Goal: Task Accomplishment & Management: Manage account settings

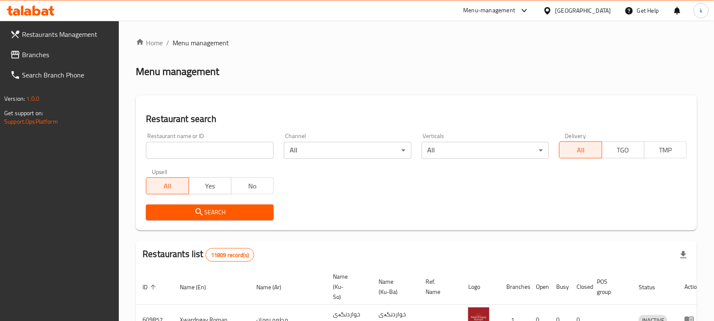
click at [33, 49] on span "Branches" at bounding box center [67, 54] width 91 height 10
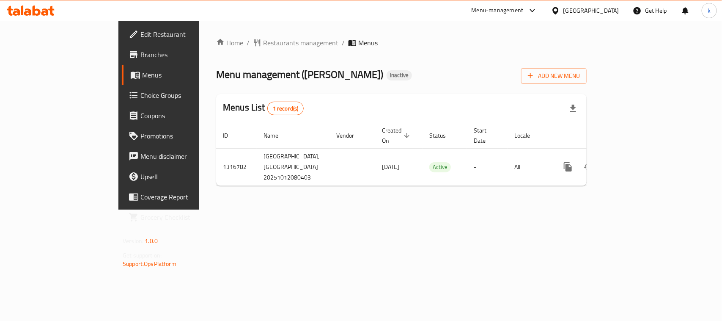
click at [34, 13] on icon at bounding box center [37, 10] width 8 height 10
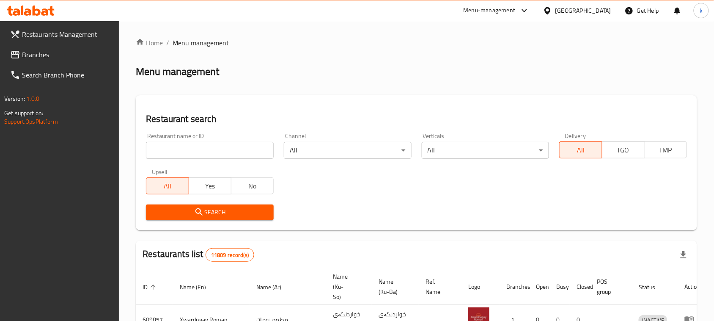
click at [25, 51] on span "Branches" at bounding box center [67, 54] width 91 height 10
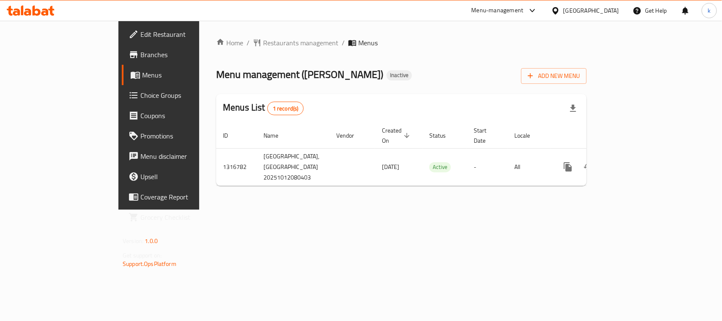
click at [216, 93] on div "Home / Restaurants management / Menus Menu management ( [PERSON_NAME] ) Inactiv…" at bounding box center [401, 115] width 371 height 155
click at [580, 77] on span "Add New Menu" at bounding box center [554, 76] width 52 height 11
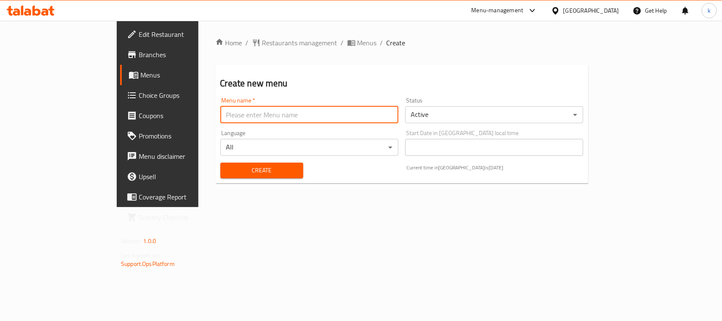
click at [220, 110] on input "text" at bounding box center [309, 114] width 178 height 17
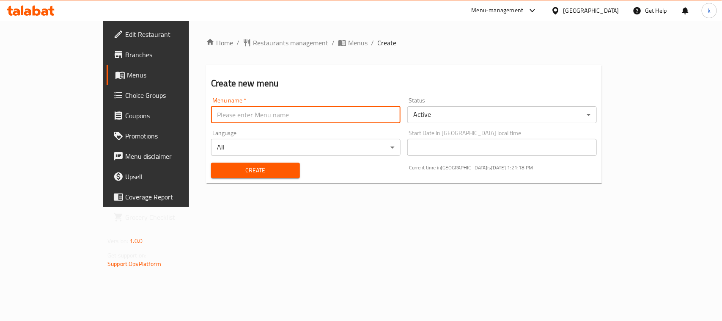
type input "kanar"
click at [218, 168] on span "Create" at bounding box center [255, 170] width 75 height 11
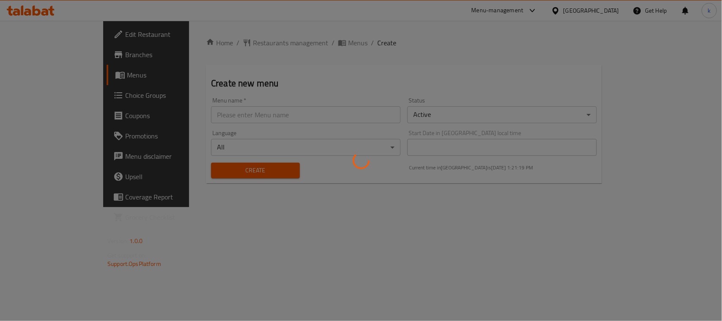
click at [39, 75] on div at bounding box center [361, 160] width 722 height 321
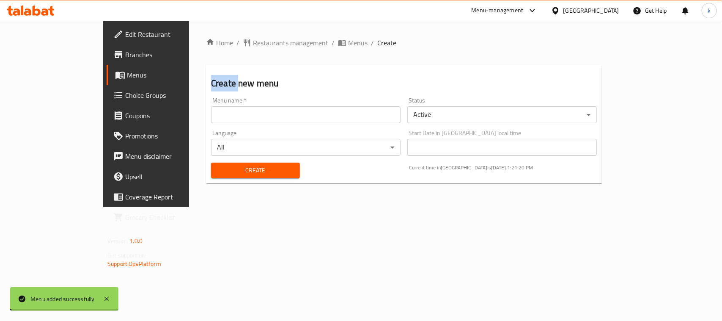
click at [103, 75] on div "Edit Restaurant Branches Menus Choice Groups Coupons Promotions Menu disclaimer…" at bounding box center [361, 114] width 516 height 186
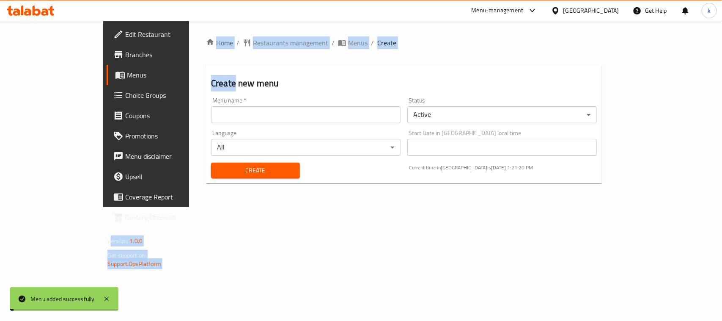
click at [127, 75] on span "Menus" at bounding box center [172, 75] width 90 height 10
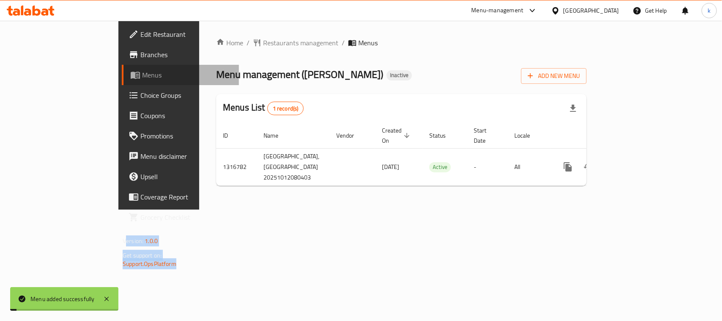
click at [142, 75] on span "Menus" at bounding box center [187, 75] width 90 height 10
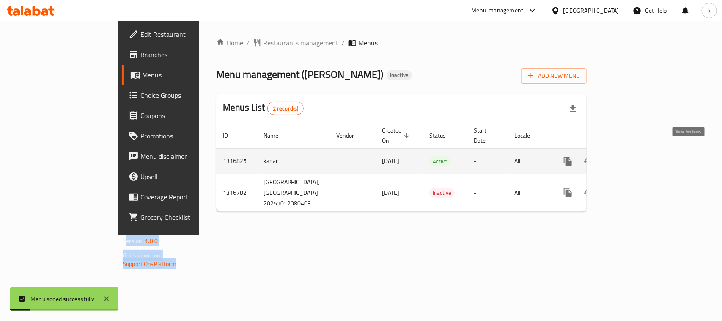
click at [639, 151] on link "enhanced table" at bounding box center [629, 161] width 20 height 20
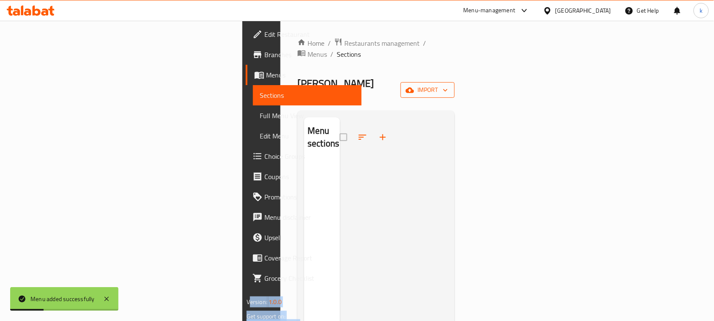
click at [448, 85] on span "import" at bounding box center [427, 90] width 41 height 11
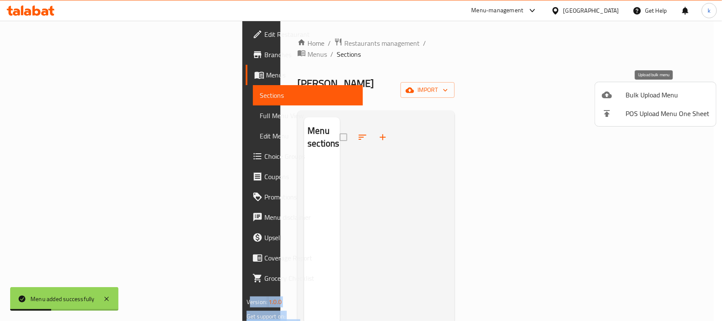
click at [618, 96] on div at bounding box center [614, 95] width 24 height 10
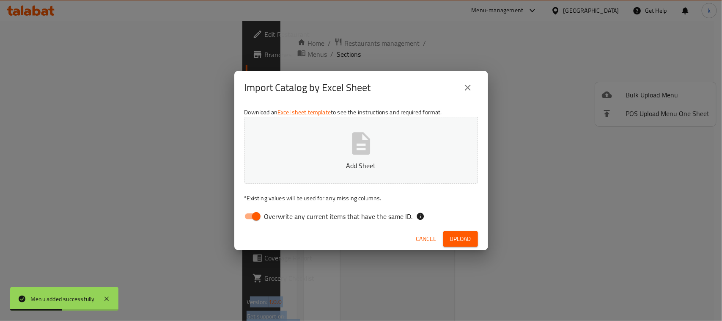
click at [257, 216] on input "Overwrite any current items that have the same ID." at bounding box center [256, 216] width 48 height 16
checkbox input "false"
click at [319, 164] on p "Add Sheet" at bounding box center [361, 165] width 207 height 10
click at [459, 238] on span "Upload" at bounding box center [460, 239] width 21 height 11
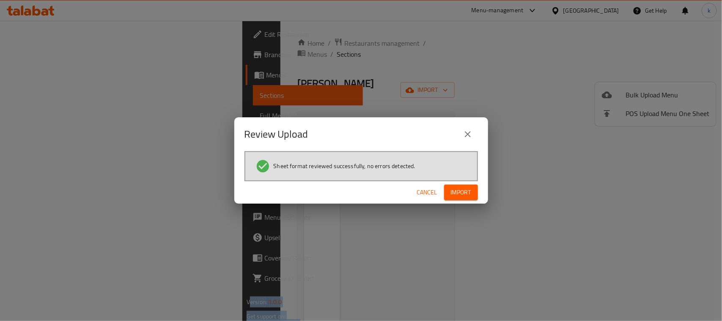
click at [462, 190] on span "Import" at bounding box center [461, 192] width 20 height 11
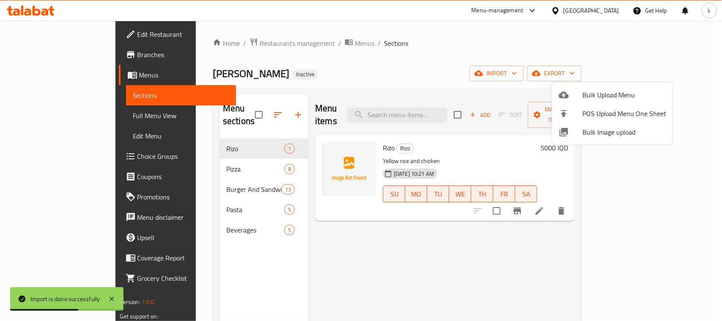
drag, startPoint x: 415, startPoint y: 299, endPoint x: 451, endPoint y: 242, distance: 67.6
click at [416, 299] on div at bounding box center [361, 160] width 722 height 321
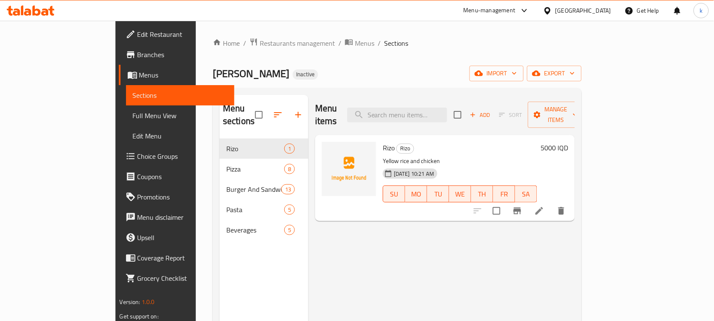
click at [473, 262] on div "Menu items Add Sort Manage items Rizo Rizo Yellow rice and chicken 12-10-2025 1…" at bounding box center [441, 255] width 267 height 321
click at [379, 273] on div "Menu items Add Sort Manage items Rizo Rizo Yellow rice and chicken 12-10-2025 1…" at bounding box center [441, 255] width 267 height 321
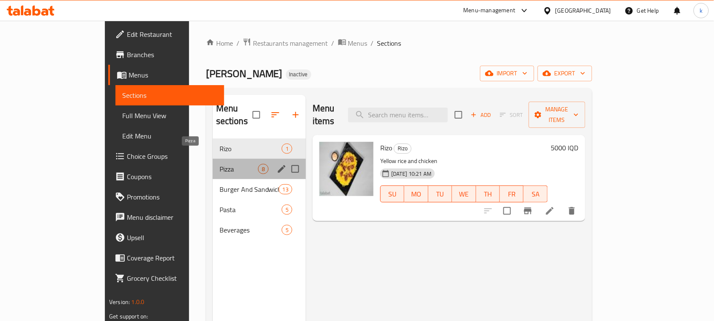
click at [220, 164] on span "Pizza" at bounding box center [239, 169] width 38 height 10
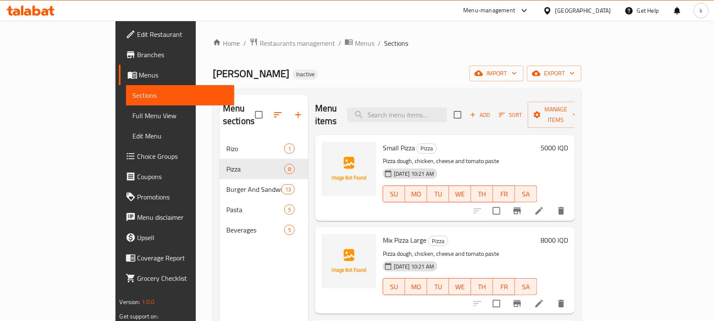
click at [337, 47] on ol "Home / Restaurants management / Menus / Sections" at bounding box center [397, 43] width 369 height 11
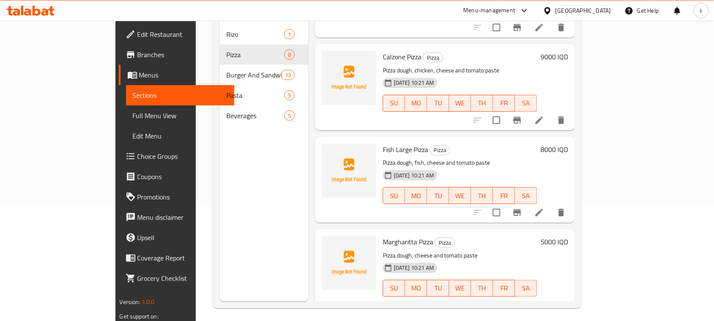
scroll to position [119, 0]
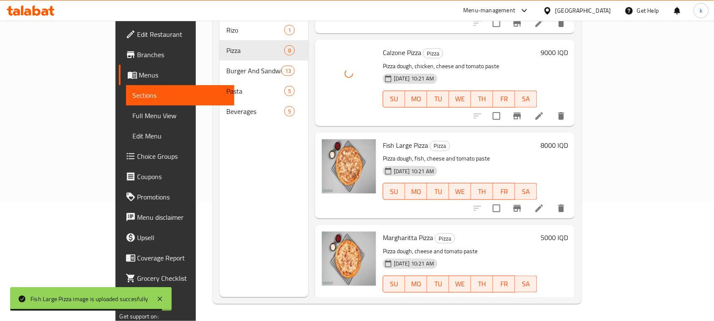
click at [521, 139] on h6 "Fish Large Pizza Pizza" at bounding box center [460, 145] width 154 height 12
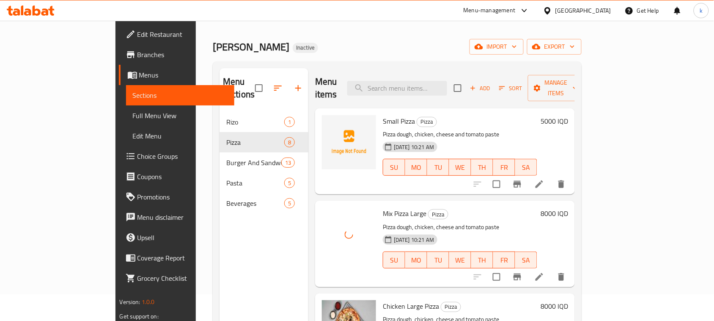
scroll to position [13, 0]
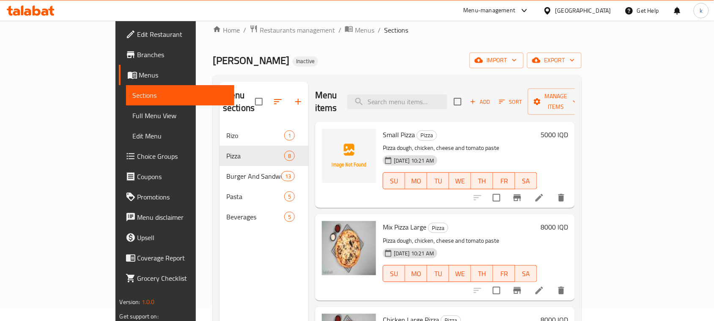
drag, startPoint x: 403, startPoint y: 44, endPoint x: 398, endPoint y: 55, distance: 11.7
click at [402, 45] on div "Home / Restaurants management / Menus / Sections Rosario Inactive import export…" at bounding box center [397, 217] width 369 height 385
drag, startPoint x: 335, startPoint y: 56, endPoint x: 337, endPoint y: 75, distance: 19.1
click at [335, 55] on div "Rosario Inactive import export" at bounding box center [397, 60] width 369 height 16
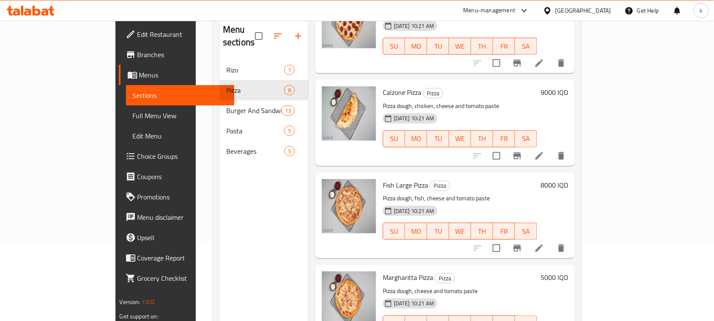
scroll to position [119, 0]
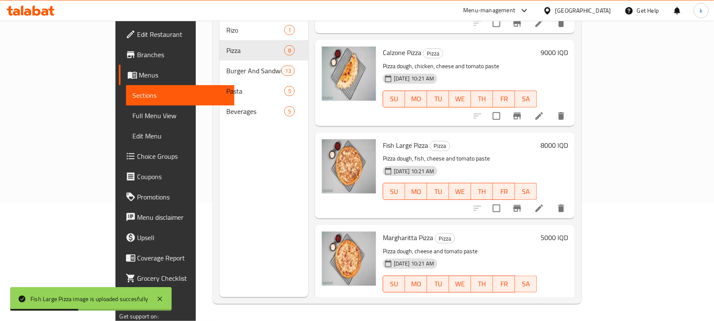
click at [490, 139] on h6 "Fish Large Pizza Pizza" at bounding box center [460, 145] width 154 height 12
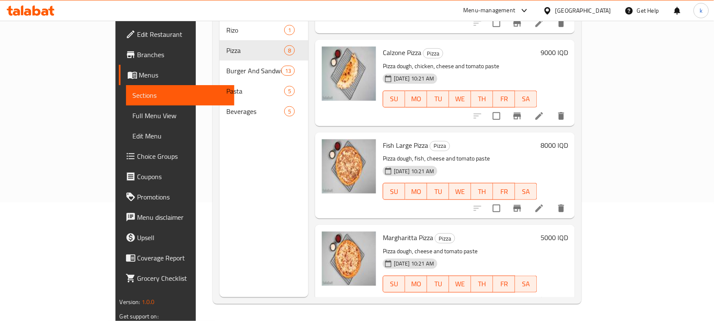
click at [568, 147] on div "8000 IQD" at bounding box center [552, 175] width 31 height 72
drag, startPoint x: 494, startPoint y: 119, endPoint x: 477, endPoint y: 146, distance: 32.2
click at [494, 132] on div "Fish Large Pizza Pizza Pizza dough, fish, cheese and tomato paste 12-10-2025 10…" at bounding box center [445, 175] width 260 height 86
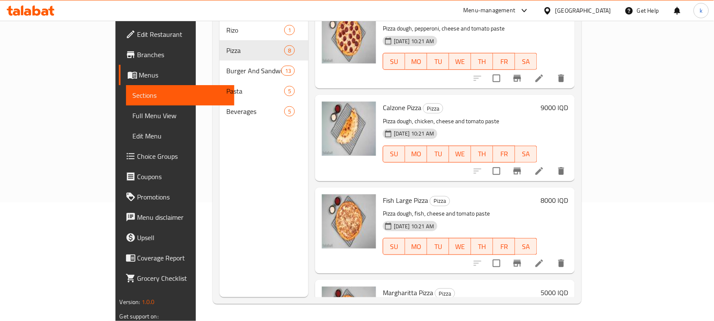
scroll to position [333, 0]
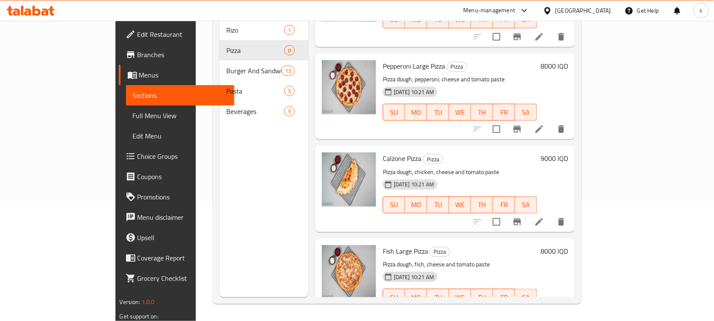
click at [486, 204] on div "12-10-2025 10:21 AM SU MO TU WE TH FR SA" at bounding box center [459, 199] width 161 height 46
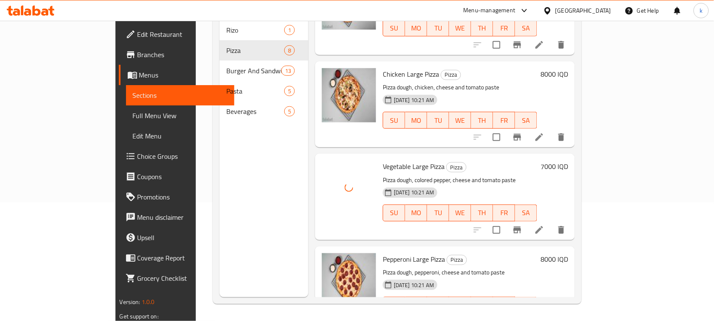
scroll to position [121, 0]
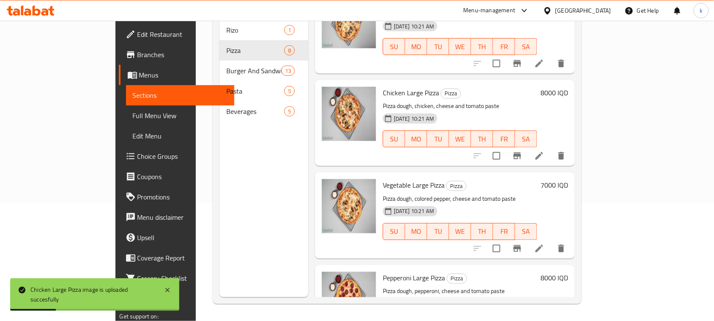
click at [498, 172] on div "Vegetable Large Pizza Pizza Pizza dough, colored pepper, cheese and tomato past…" at bounding box center [445, 215] width 260 height 86
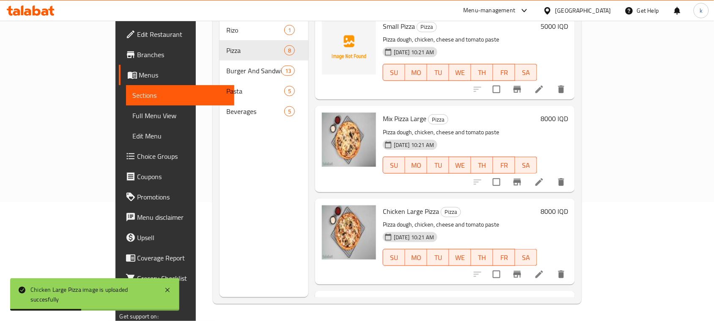
scroll to position [0, 0]
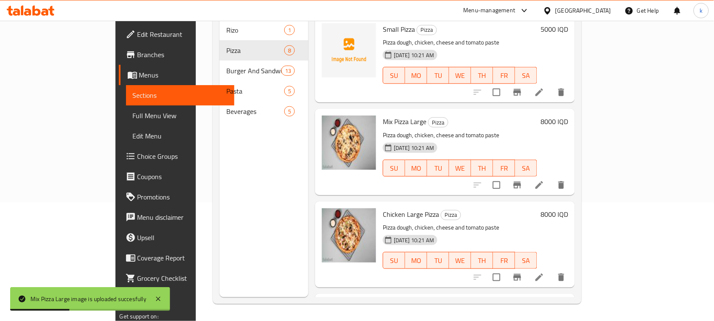
click at [477, 115] on h6 "Mix Pizza Large Pizza" at bounding box center [460, 121] width 154 height 12
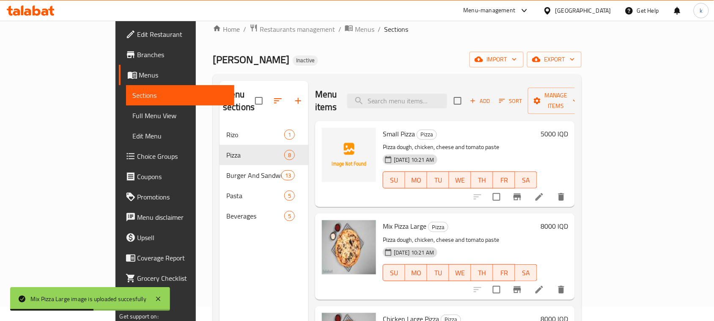
scroll to position [13, 0]
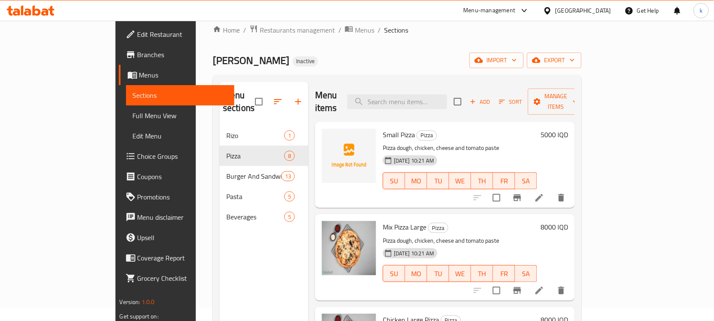
click at [496, 187] on div "Small Pizza Pizza Pizza dough, chicken, cheese and tomato paste 12-10-2025 10:2…" at bounding box center [459, 164] width 161 height 79
click at [377, 59] on div "[PERSON_NAME] Inactive import export" at bounding box center [397, 60] width 369 height 16
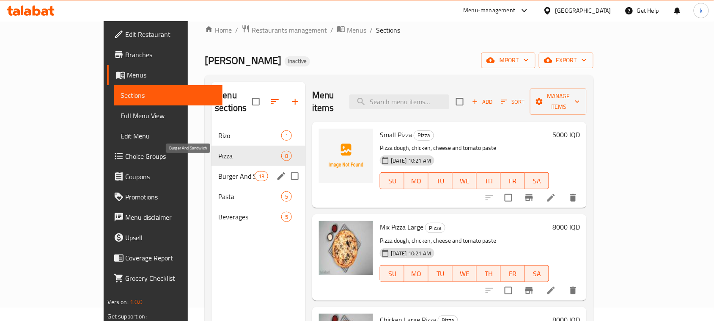
click at [218, 171] on span "Burger And Sandwich" at bounding box center [236, 176] width 36 height 10
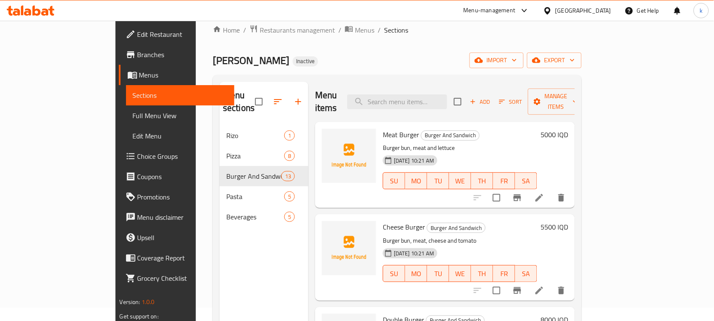
click at [359, 60] on div "[PERSON_NAME] Inactive import export" at bounding box center [397, 60] width 369 height 16
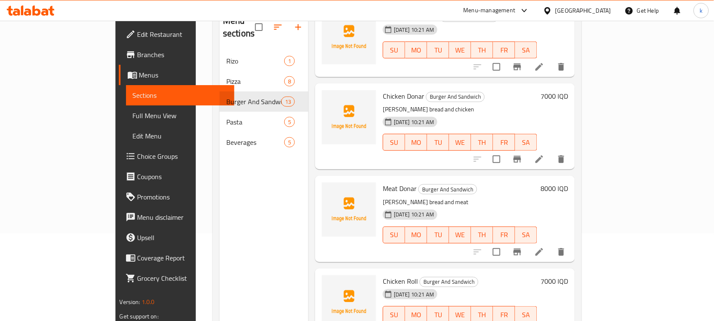
scroll to position [119, 0]
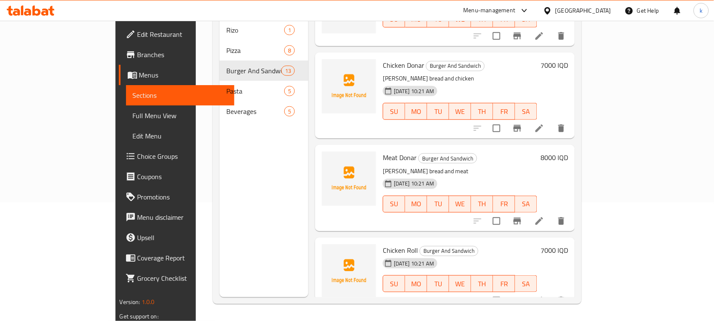
click at [257, 269] on div "Menu sections [PERSON_NAME] 1 Pizza 8 Burger And Sandwich 13 Pasta 5 Beverages 5" at bounding box center [264, 136] width 89 height 321
click at [383, 244] on span "Chicken Roll" at bounding box center [400, 250] width 35 height 13
copy h6 "Chicken Roll"
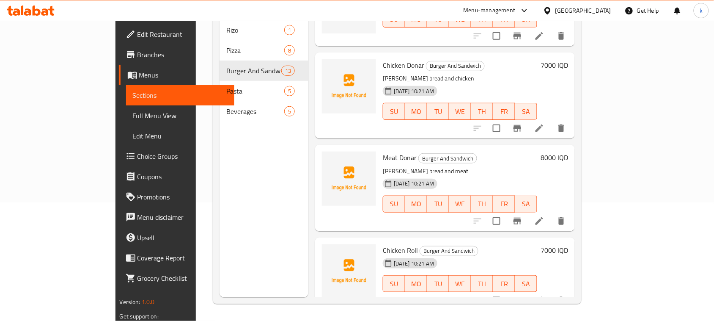
click at [468, 295] on div "Chicken Roll Burger And Sandwich 12-10-2025 10:21 AM SU MO TU WE TH FR SA 7000 …" at bounding box center [445, 274] width 260 height 74
click at [500, 166] on p "[PERSON_NAME] bread and meat" at bounding box center [460, 171] width 154 height 11
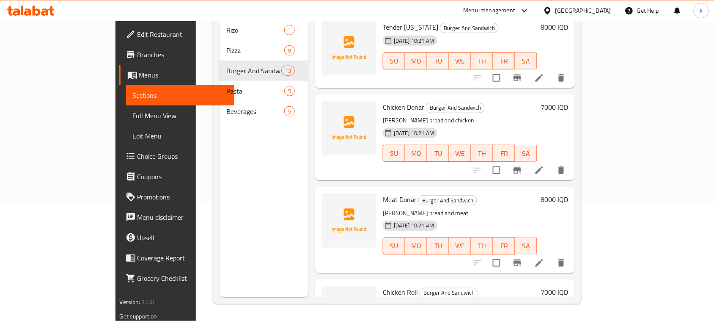
scroll to position [757, 0]
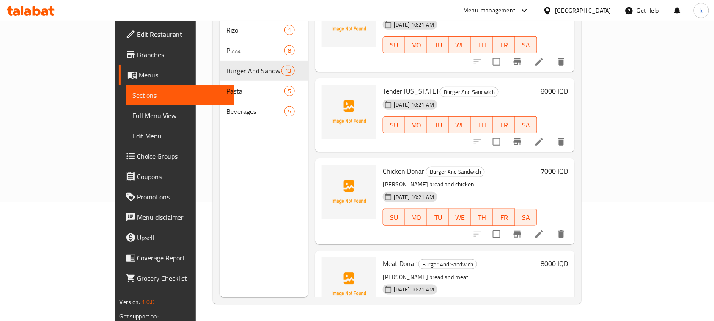
click at [537, 179] on p "[PERSON_NAME] bread and chicken" at bounding box center [460, 184] width 154 height 11
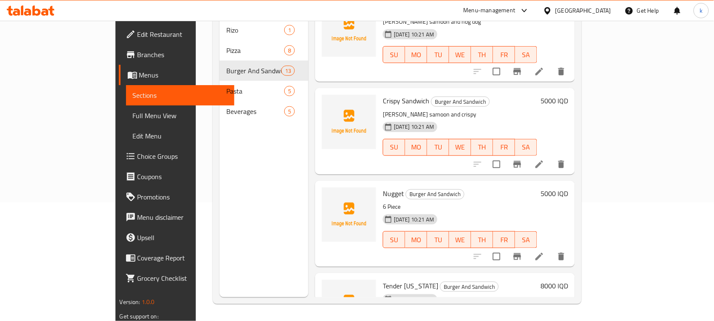
scroll to position [546, 0]
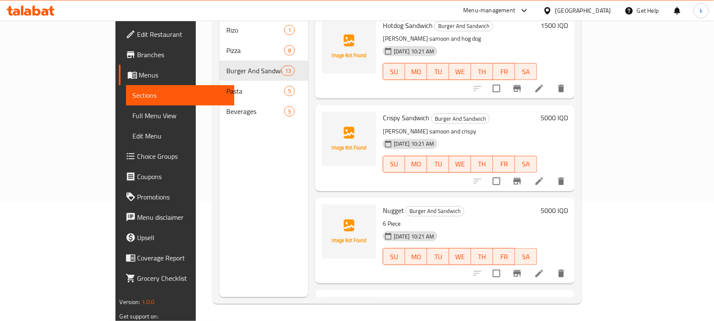
click at [469, 126] on p "[PERSON_NAME] samoon and crispy" at bounding box center [460, 131] width 154 height 11
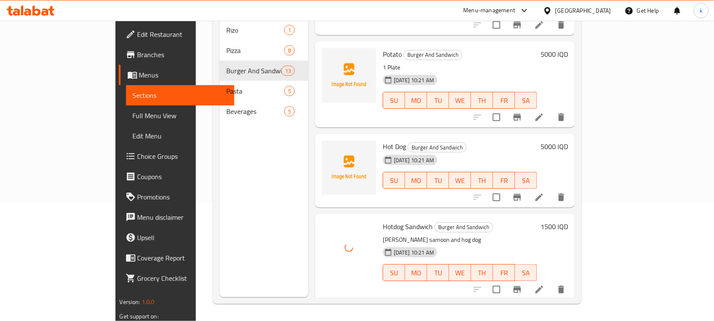
scroll to position [334, 0]
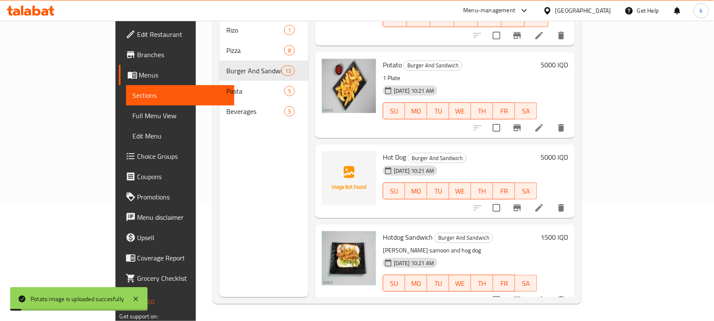
click at [479, 59] on h6 "Potato Burger And Sandwich" at bounding box center [460, 65] width 154 height 12
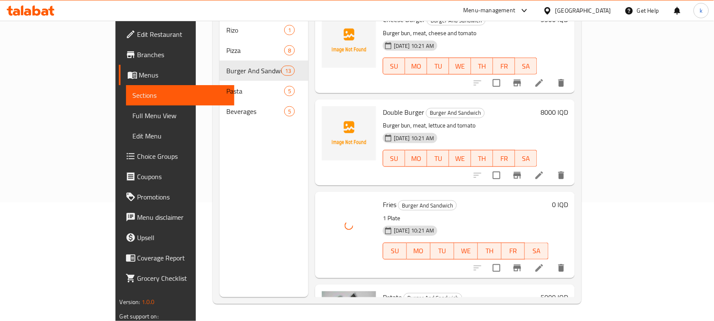
scroll to position [70, 0]
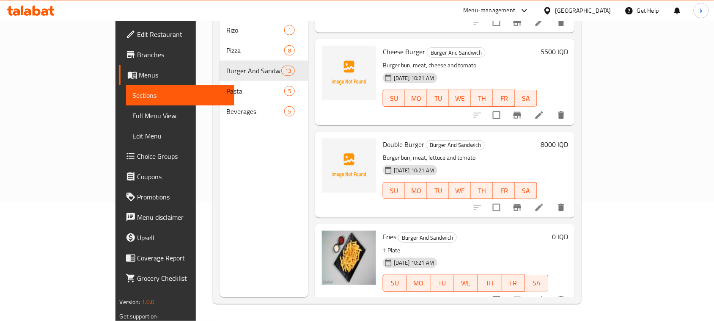
click at [526, 138] on h6 "Double Burger Burger And Sandwich" at bounding box center [460, 144] width 154 height 12
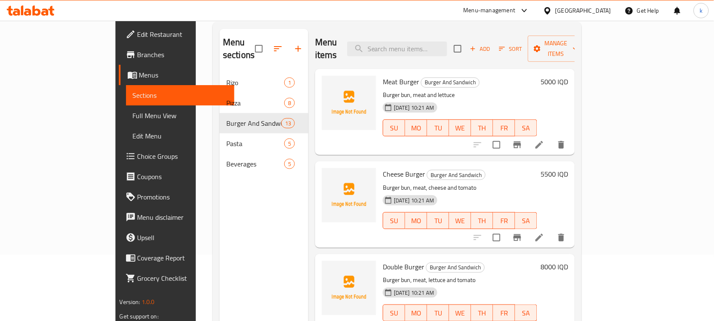
scroll to position [13, 0]
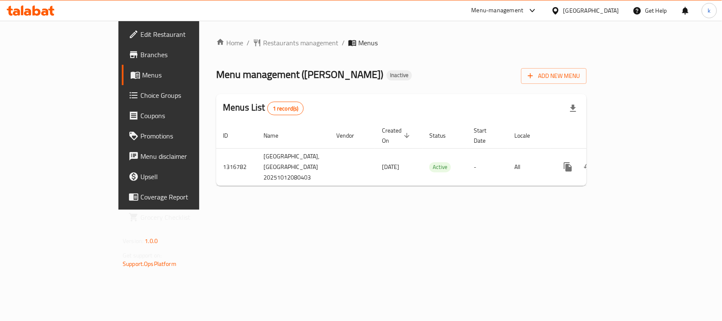
click at [26, 14] on icon at bounding box center [27, 11] width 7 height 7
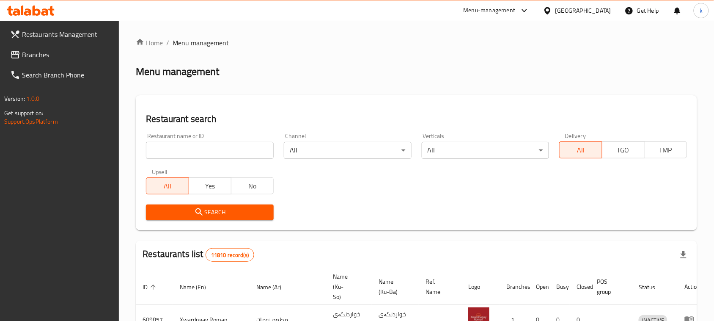
click at [11, 47] on link "Branches" at bounding box center [61, 54] width 116 height 20
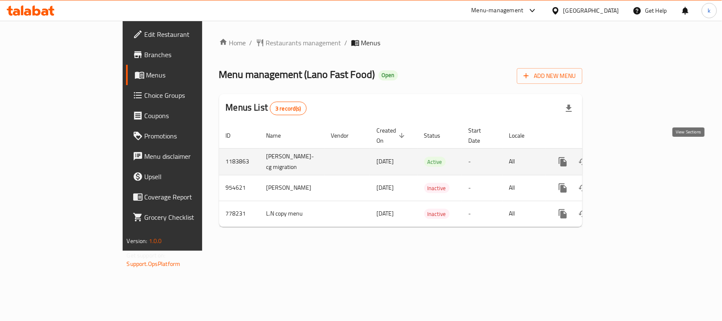
click at [634, 151] on link "enhanced table" at bounding box center [624, 161] width 20 height 20
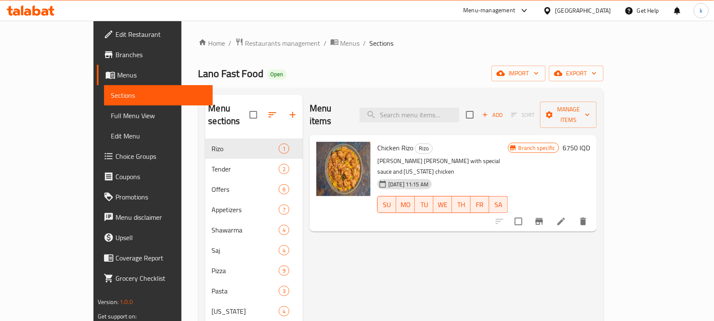
drag, startPoint x: 31, startPoint y: 107, endPoint x: 49, endPoint y: 0, distance: 107.8
click at [104, 107] on link "Full Menu View" at bounding box center [158, 115] width 109 height 20
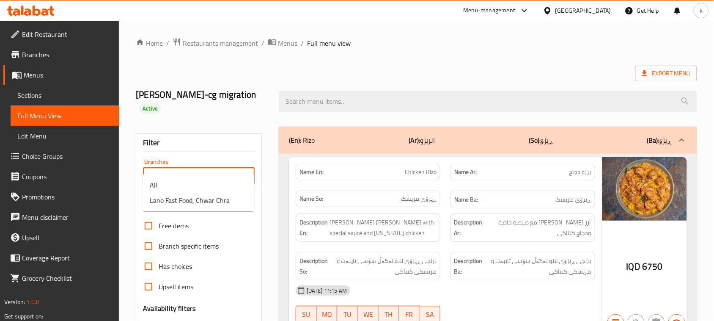
click at [206, 170] on input "Branches" at bounding box center [192, 176] width 93 height 12
click at [201, 199] on span "Lano Fast Food, Chwar Chra" at bounding box center [190, 200] width 80 height 10
type input "Lano Fast Food, Chwar Chra"
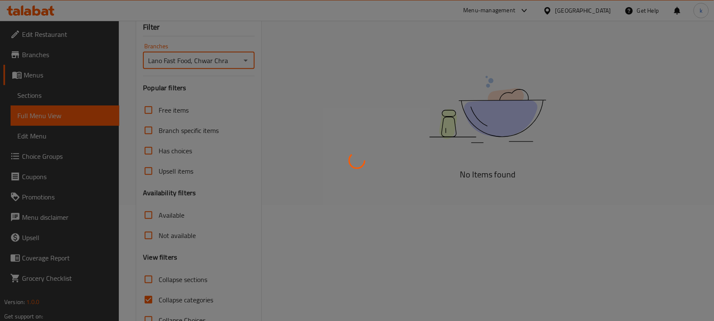
scroll to position [129, 0]
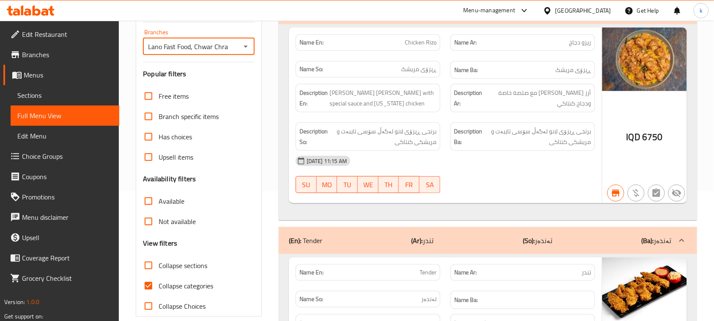
click at [147, 275] on input "Collapse categories" at bounding box center [148, 285] width 20 height 20
checkbox input "false"
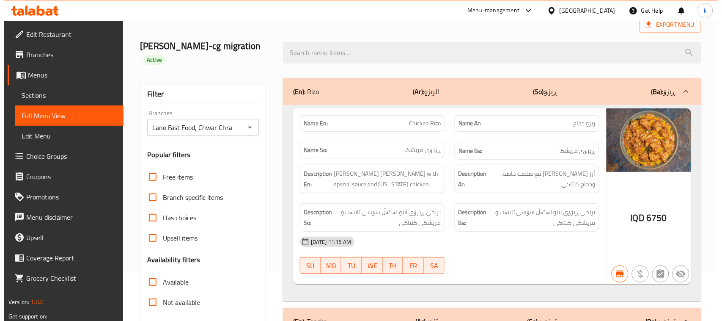
scroll to position [0, 0]
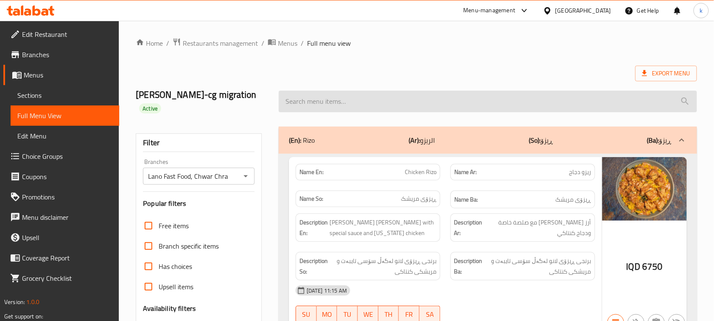
click at [305, 96] on input "search" at bounding box center [488, 102] width 418 height 22
paste input "651427"
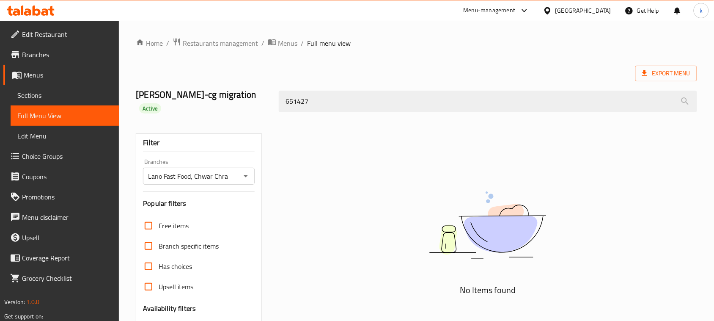
drag, startPoint x: 322, startPoint y: 95, endPoint x: 191, endPoint y: 108, distance: 131.3
click at [192, 108] on div "lana najm-cg migration Active 651427" at bounding box center [417, 101] width 572 height 50
paste input "Chicken Shawrma with Samoon"
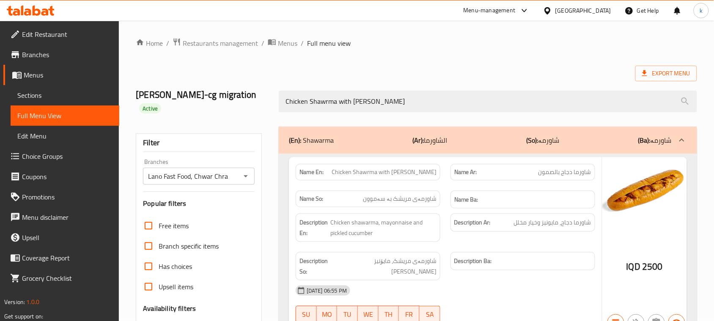
type input "Chicken Shawrma with Samoon"
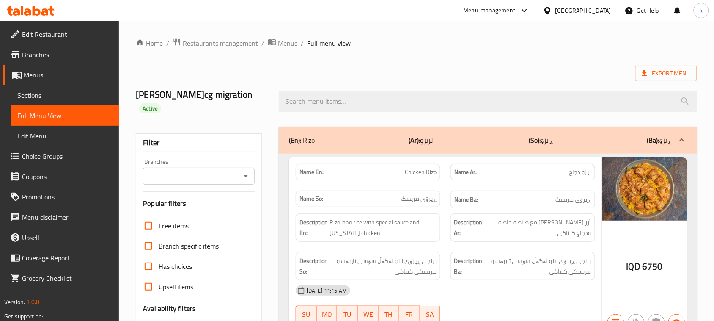
click at [243, 170] on button "Open" at bounding box center [246, 176] width 12 height 12
click at [203, 200] on span "Lano Fast Food, Chwar Chra" at bounding box center [190, 200] width 80 height 10
type input "Lano Fast Food, Chwar Chra"
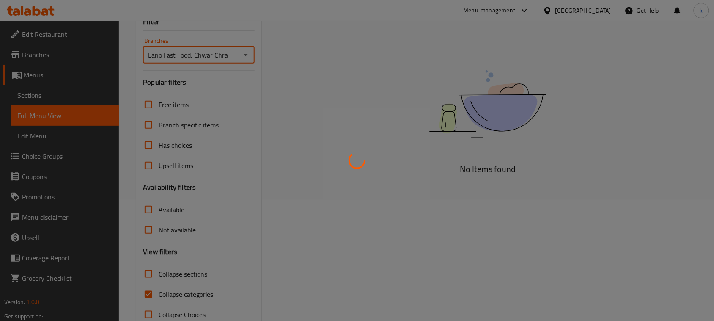
scroll to position [129, 0]
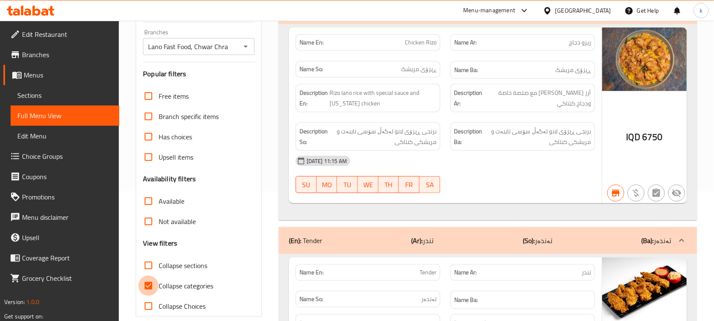
click at [148, 275] on input "Collapse categories" at bounding box center [148, 285] width 20 height 20
checkbox input "false"
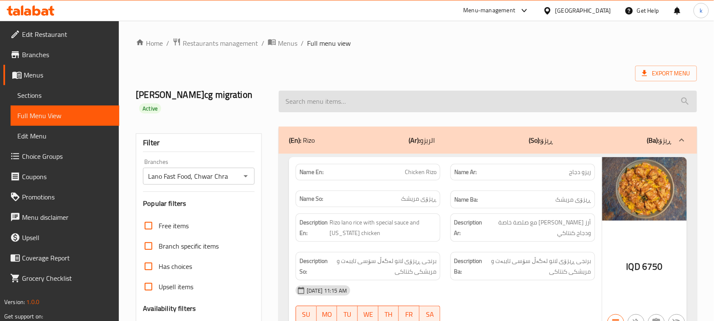
click at [305, 104] on input "search" at bounding box center [488, 102] width 418 height 22
click at [322, 92] on input "search" at bounding box center [488, 102] width 418 height 22
paste input "Chicken Shawarma"
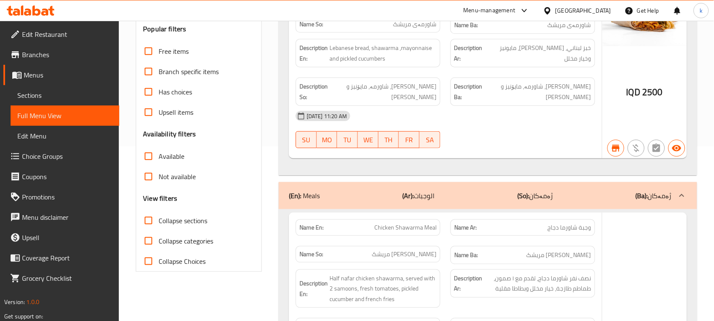
scroll to position [91, 0]
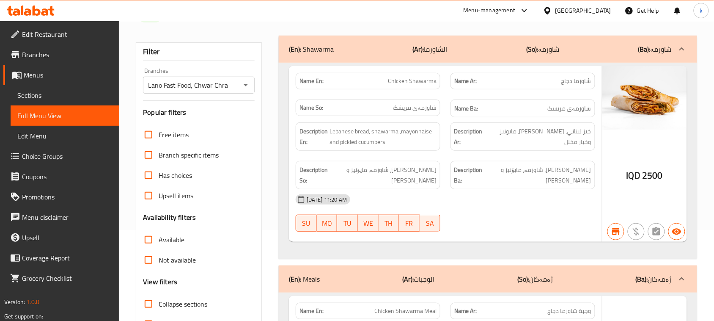
type input "Chicken Shawarma"
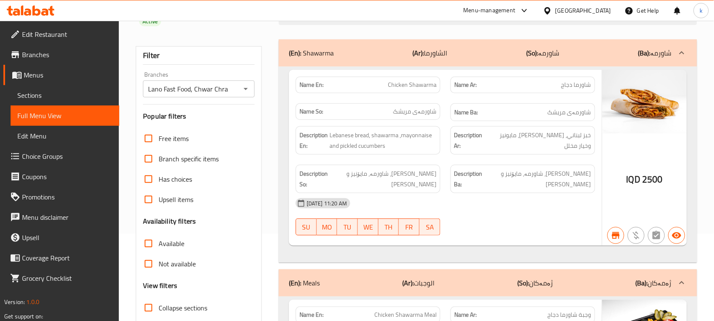
scroll to position [0, 0]
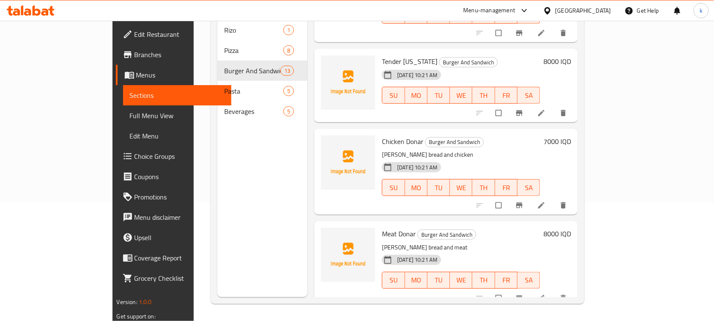
scroll to position [863, 0]
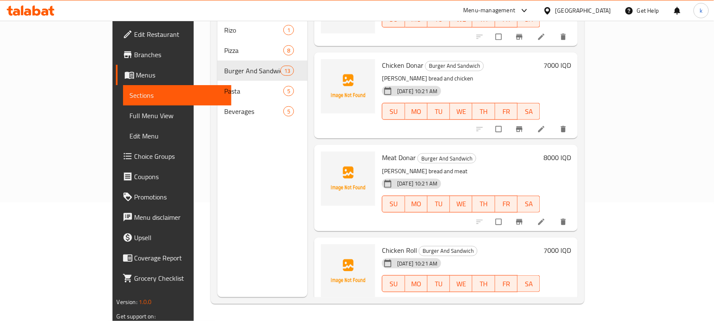
click at [217, 233] on div "Menu sections [PERSON_NAME] 1 Pizza 8 Burger And Sandwich 13 Pasta 5 Beverages 5" at bounding box center [262, 136] width 90 height 321
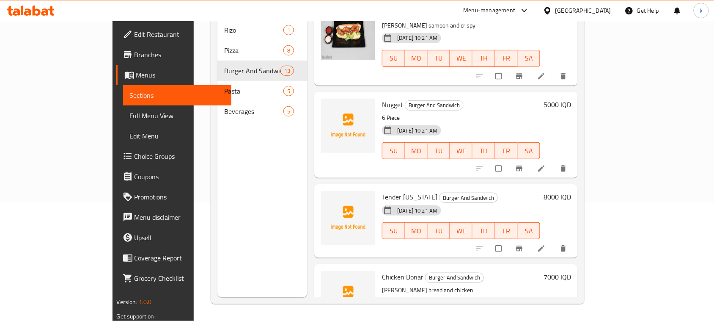
scroll to position [599, 0]
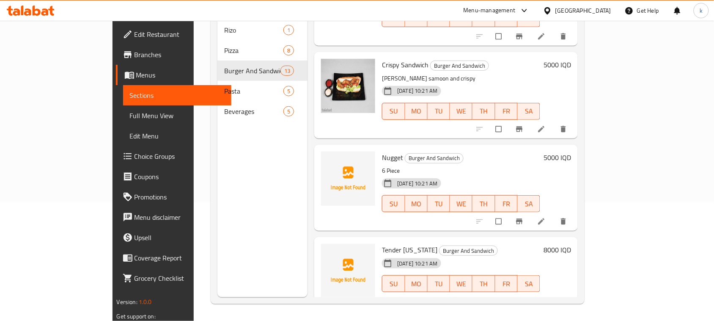
click at [382, 151] on span "Nugget" at bounding box center [392, 157] width 21 height 13
drag, startPoint x: 461, startPoint y: 160, endPoint x: 216, endPoint y: 79, distance: 258.1
click at [462, 165] on p "6 Piece" at bounding box center [461, 170] width 158 height 11
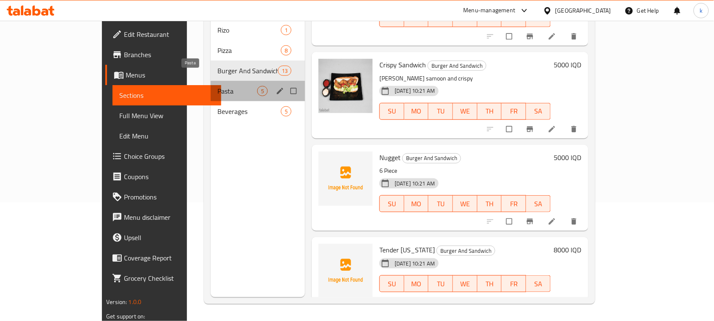
click at [217, 86] on span "Pasta" at bounding box center [237, 91] width 40 height 10
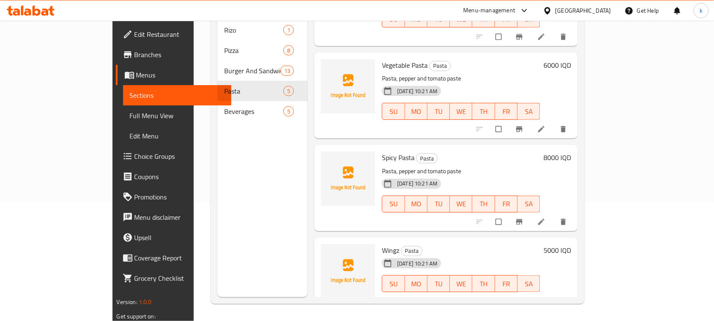
click at [498, 151] on h6 "Spicy Pasta Pasta" at bounding box center [461, 157] width 158 height 12
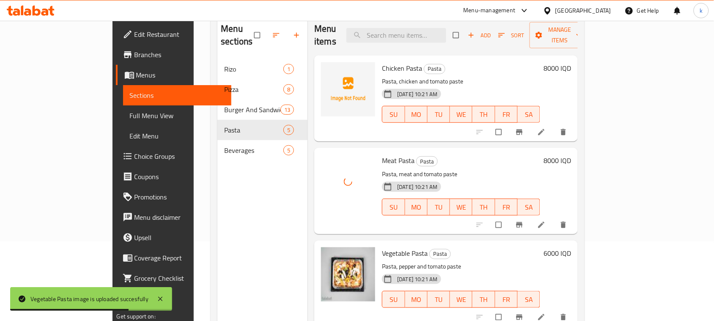
scroll to position [13, 0]
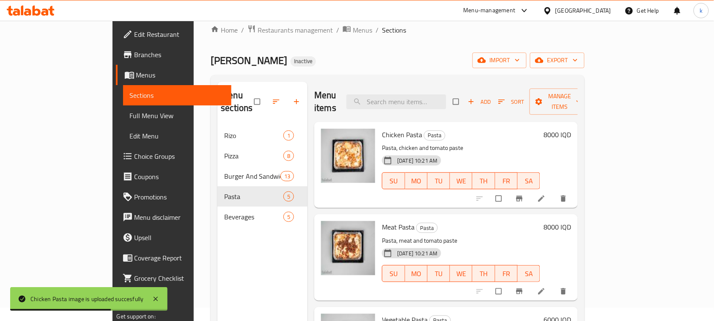
click at [314, 58] on div "[PERSON_NAME] Inactive import export" at bounding box center [398, 60] width 374 height 16
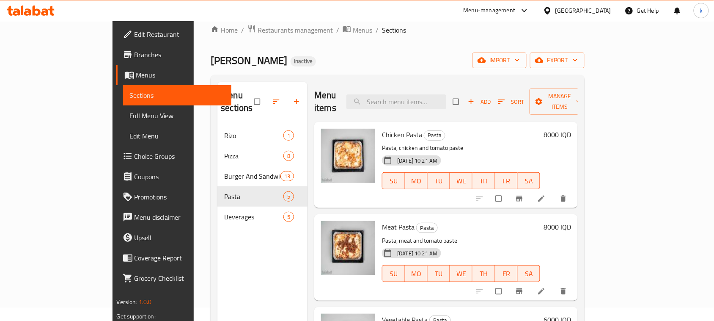
drag, startPoint x: 506, startPoint y: 11, endPoint x: 500, endPoint y: 18, distance: 9.0
click at [506, 11] on div "Menu-management" at bounding box center [497, 10] width 80 height 20
click at [379, 41] on div "Home / Restaurants management / Menus / Sections [PERSON_NAME] Inactive import …" at bounding box center [398, 217] width 374 height 385
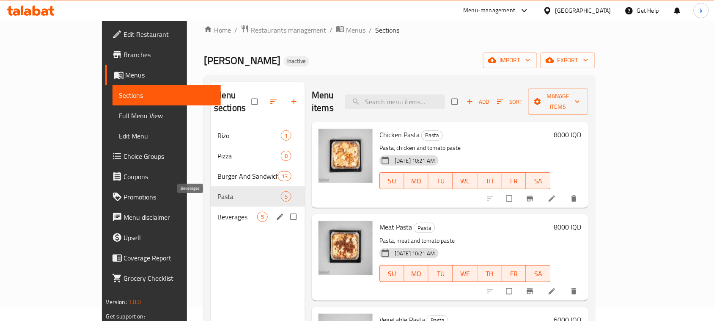
click at [217, 212] on span "Beverages" at bounding box center [237, 217] width 40 height 10
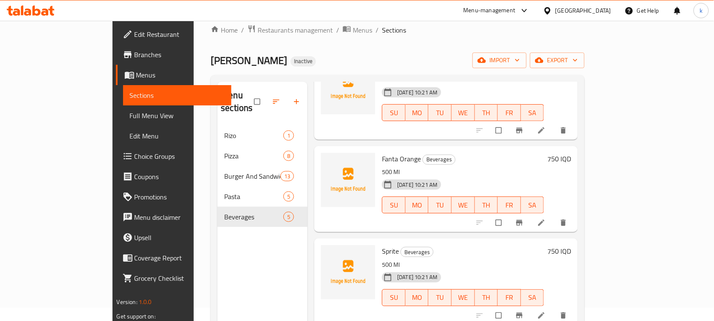
scroll to position [162, 0]
click at [371, 45] on div "Home / Restaurants management / Menus / Sections [PERSON_NAME] Inactive import …" at bounding box center [398, 217] width 374 height 385
click at [490, 148] on div "Fanta Orange Beverages 500 Ml [DATE] 10:21 AM SU MO TU WE TH FR SA" at bounding box center [463, 187] width 169 height 79
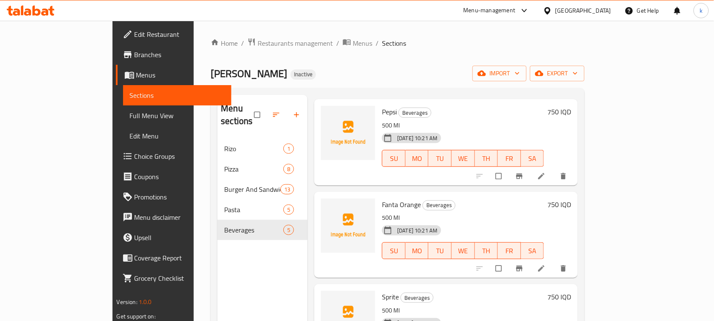
scroll to position [159, 0]
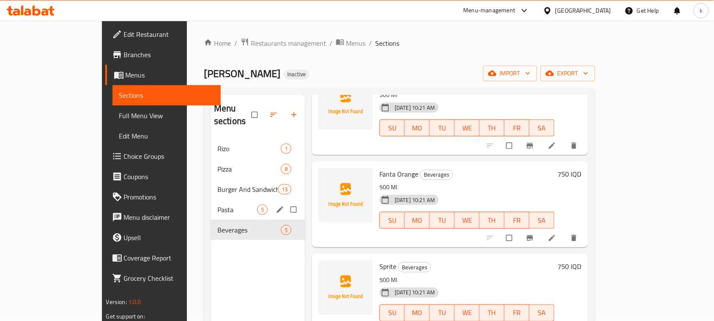
click at [217, 204] on span "Pasta" at bounding box center [237, 209] width 40 height 10
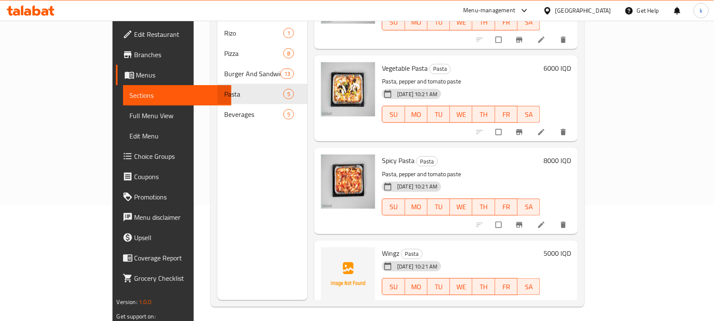
scroll to position [119, 0]
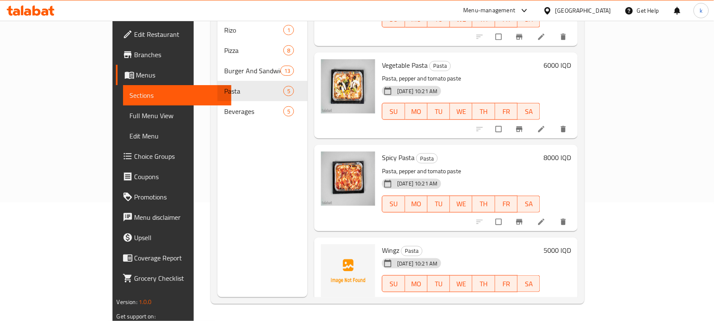
click at [382, 244] on span "Wingz" at bounding box center [390, 250] width 17 height 13
copy h6 "Wingz"
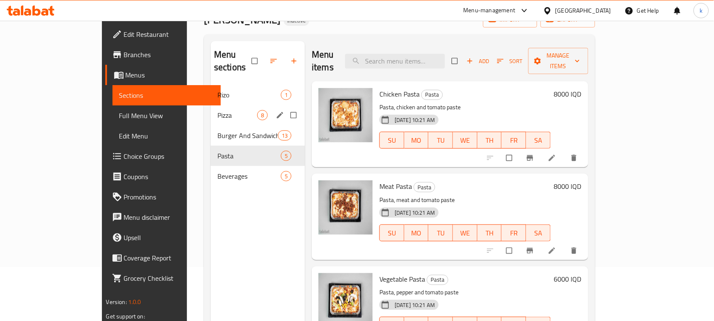
scroll to position [13, 0]
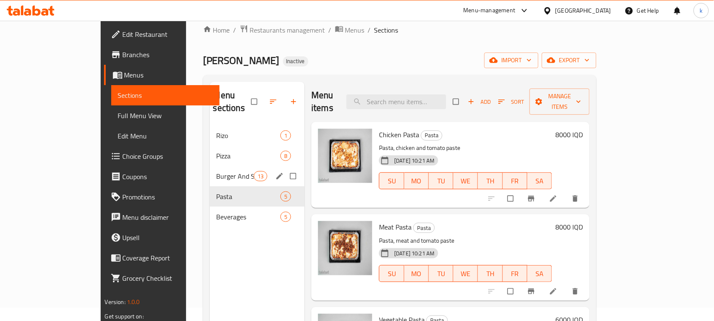
click at [217, 171] on span "Burger And Sandwich" at bounding box center [235, 176] width 37 height 10
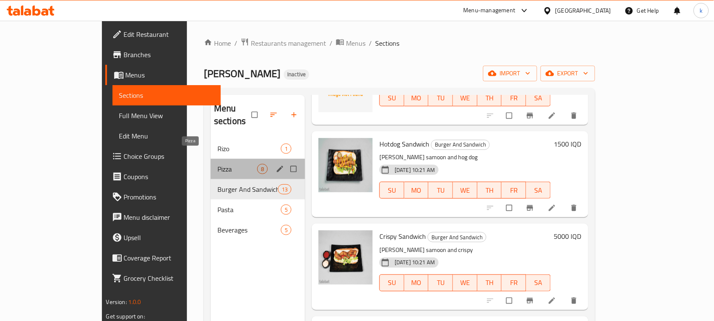
click at [217, 164] on span "Pizza" at bounding box center [237, 169] width 40 height 10
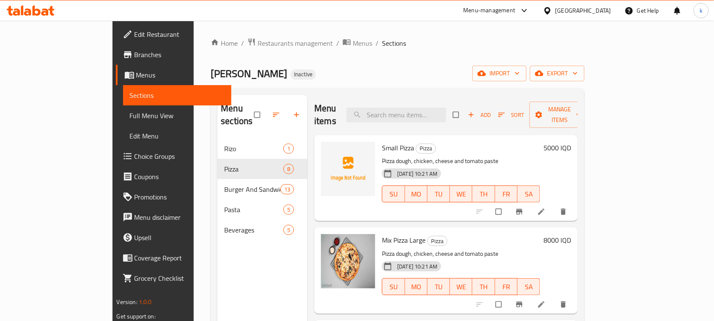
click at [382, 141] on span "Small Pizza" at bounding box center [398, 147] width 32 height 13
copy h6 "Small Pizza"
click at [585, 41] on ol "Home / Restaurants management / Menus / Sections" at bounding box center [398, 43] width 374 height 11
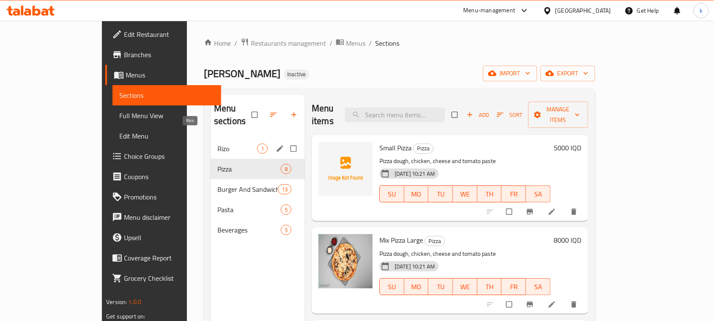
click at [217, 143] on span "Rizo" at bounding box center [237, 148] width 40 height 10
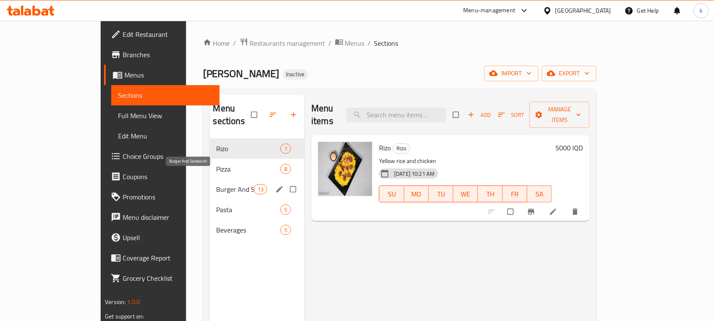
click at [217, 184] on span "Burger And Sandwich" at bounding box center [235, 189] width 37 height 10
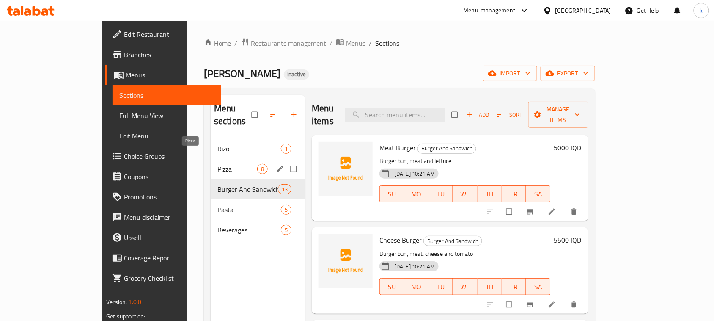
click at [217, 164] on span "Pizza" at bounding box center [237, 169] width 40 height 10
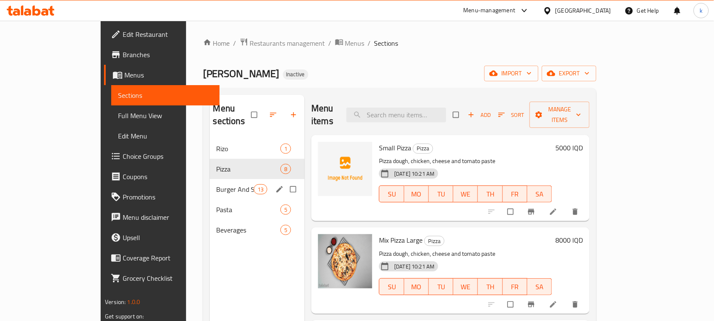
click at [210, 179] on div "Burger And Sandwich 13" at bounding box center [257, 189] width 95 height 20
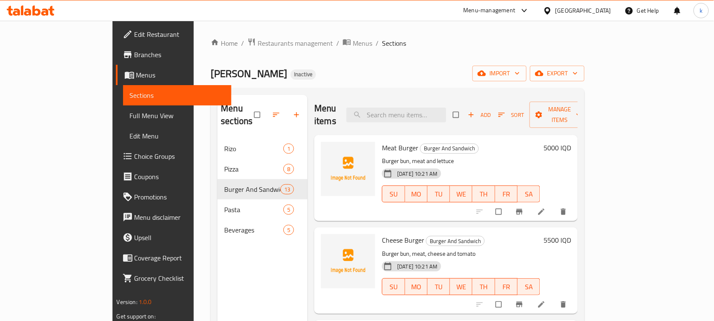
click at [382, 141] on span "Meat Burger" at bounding box center [400, 147] width 36 height 13
click at [370, 227] on div "Cheese Burger Burger And Sandwich Burger bun, meat, cheese and tomato 12-10-202…" at bounding box center [446, 270] width 264 height 86
click at [382, 234] on span "Cheese Burger" at bounding box center [403, 240] width 42 height 13
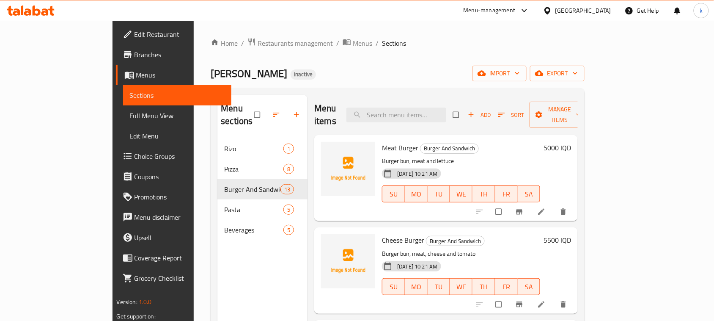
scroll to position [53, 0]
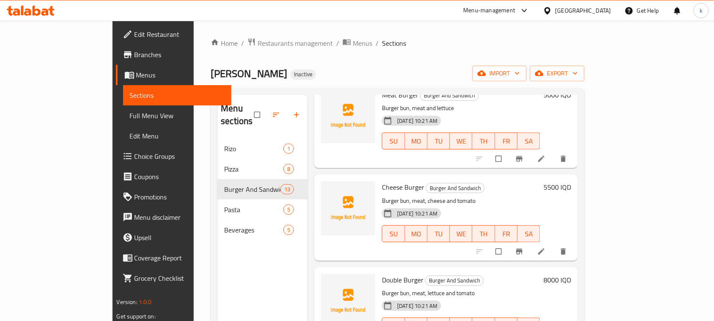
click at [382, 273] on span "Double Burger" at bounding box center [402, 279] width 41 height 13
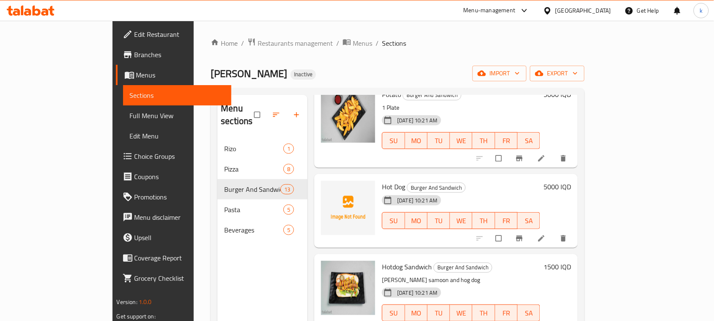
click at [382, 180] on span "Hot Dog" at bounding box center [393, 186] width 23 height 13
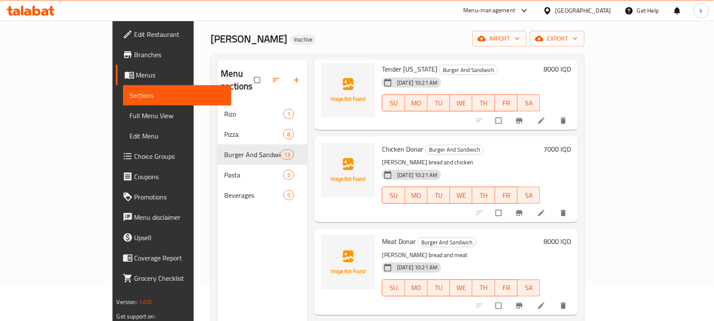
scroll to position [0, 0]
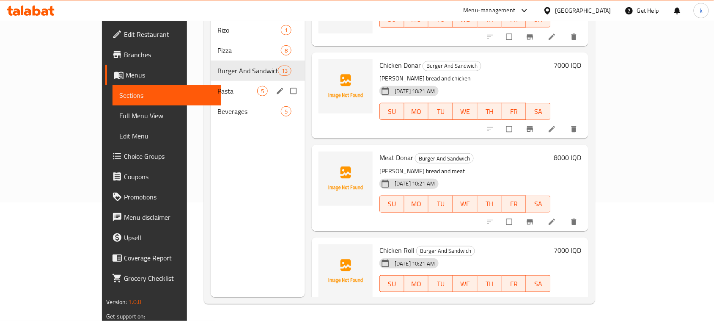
click at [217, 86] on span "Pasta" at bounding box center [237, 91] width 40 height 10
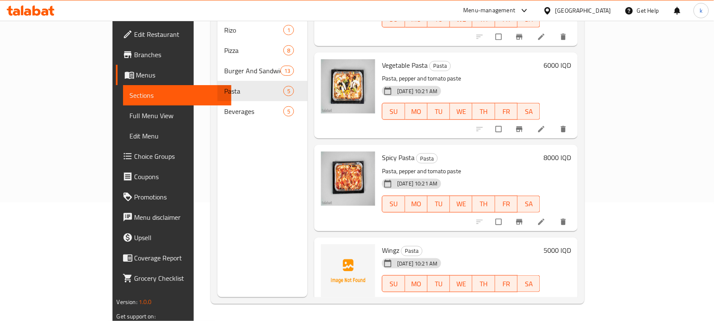
drag, startPoint x: 618, startPoint y: 52, endPoint x: 546, endPoint y: 66, distance: 72.9
click at [540, 59] on h6 "Vegetable Pasta Pasta" at bounding box center [461, 65] width 158 height 12
click at [217, 103] on div "Beverages 5" at bounding box center [262, 111] width 90 height 20
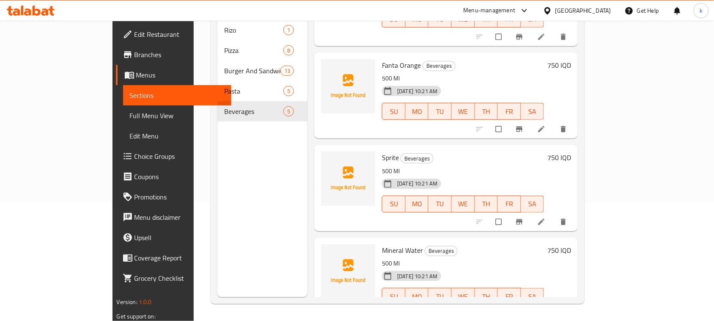
click at [135, 35] on span "Edit Restaurant" at bounding box center [180, 34] width 91 height 10
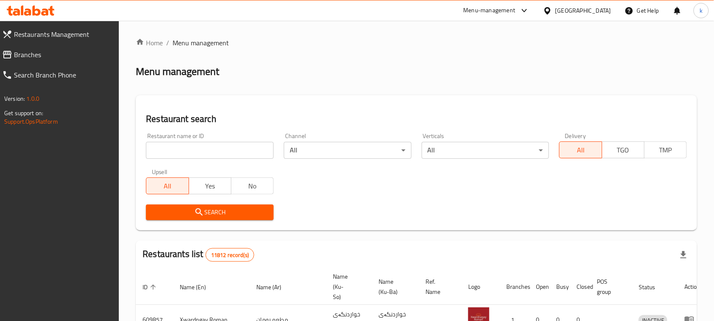
click at [195, 153] on input "search" at bounding box center [210, 150] width 128 height 17
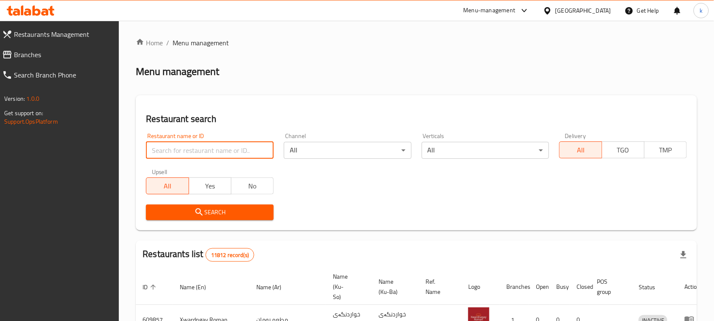
paste input "[PERSON_NAME]"
type input "[PERSON_NAME]"
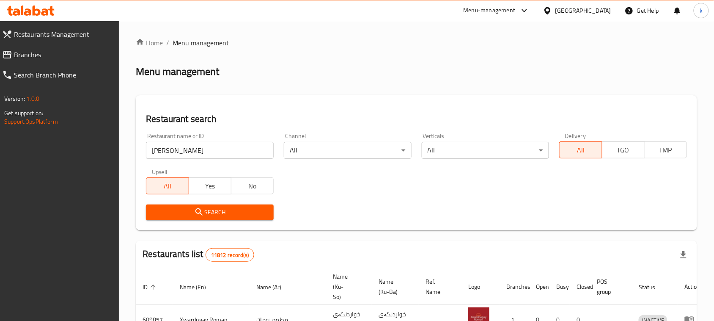
click at [181, 210] on span "Search" at bounding box center [210, 212] width 114 height 11
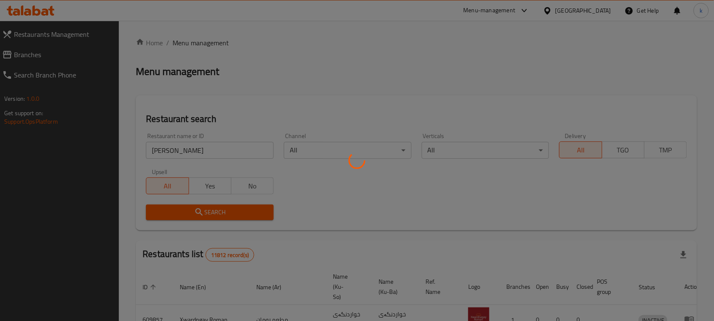
scroll to position [49, 0]
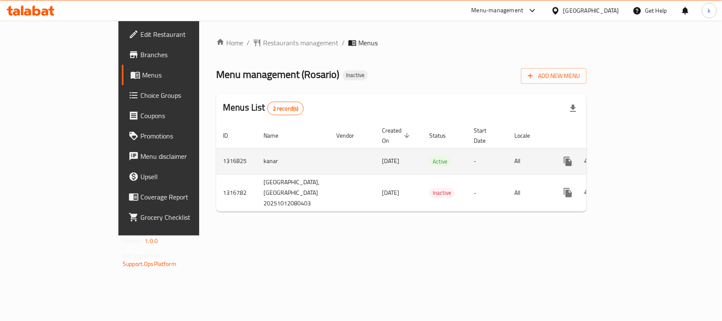
click at [634, 156] on icon "enhanced table" at bounding box center [629, 161] width 10 height 10
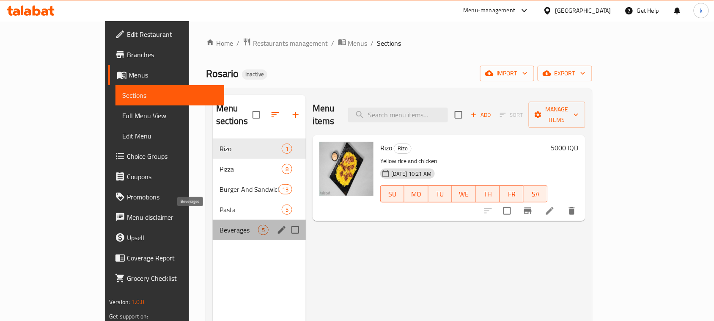
drag, startPoint x: 173, startPoint y: 212, endPoint x: 269, endPoint y: 176, distance: 102.3
click at [220, 225] on span "Beverages" at bounding box center [239, 230] width 38 height 10
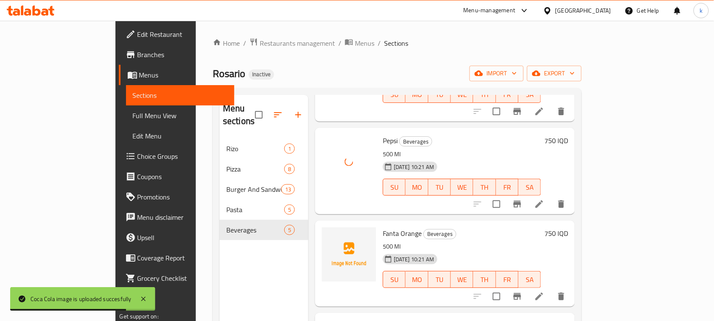
scroll to position [106, 0]
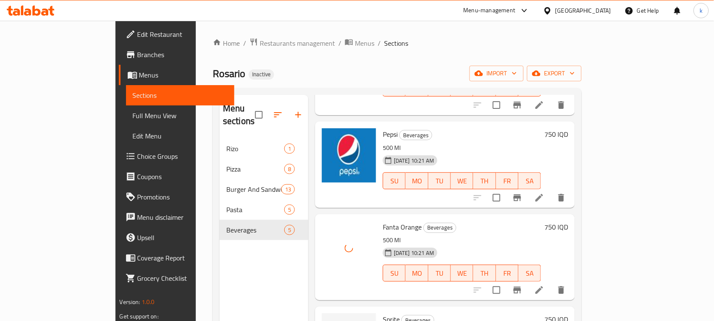
click at [361, 81] on div "Rosario Inactive import export" at bounding box center [397, 74] width 369 height 16
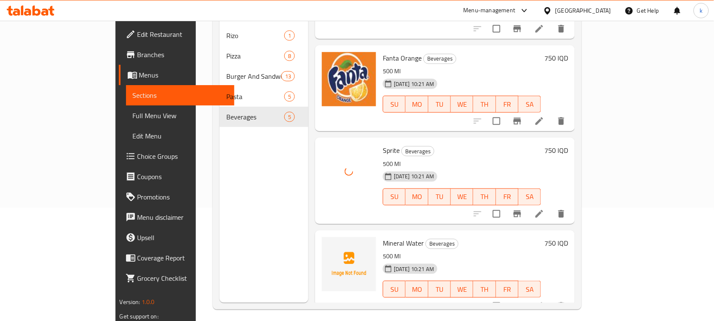
scroll to position [119, 0]
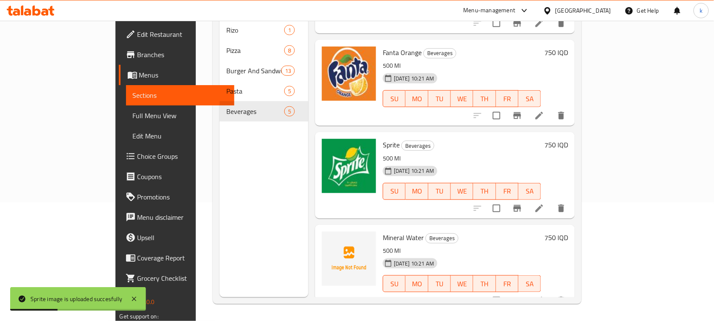
click at [383, 231] on span "Mineral Water" at bounding box center [403, 237] width 41 height 13
copy h6 "Mineral Water"
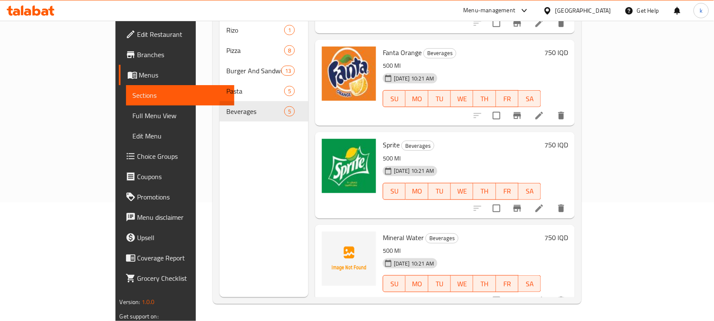
click at [541, 139] on h6 "Sprite Beverages" at bounding box center [462, 145] width 158 height 12
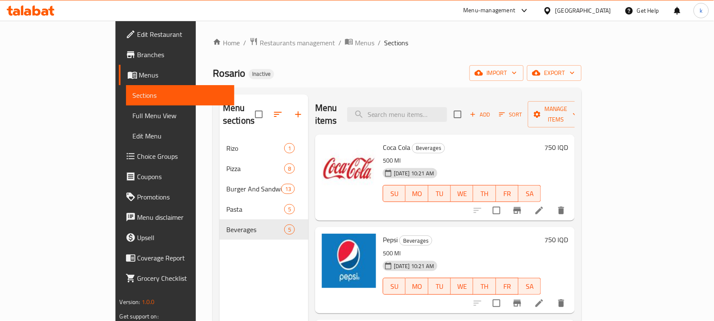
scroll to position [0, 0]
click at [133, 110] on span "Full Menu View" at bounding box center [180, 115] width 95 height 10
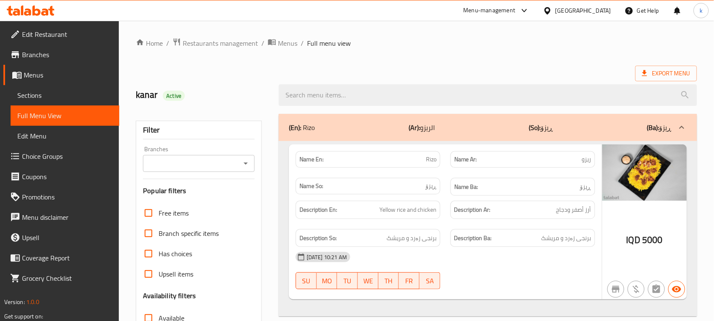
click at [250, 164] on icon "Open" at bounding box center [246, 163] width 10 height 10
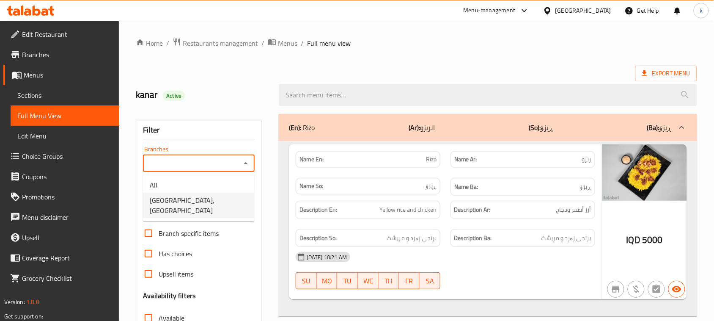
click at [187, 197] on span "[GEOGRAPHIC_DATA], [GEOGRAPHIC_DATA]" at bounding box center [199, 205] width 98 height 20
type input "[GEOGRAPHIC_DATA], [GEOGRAPHIC_DATA]"
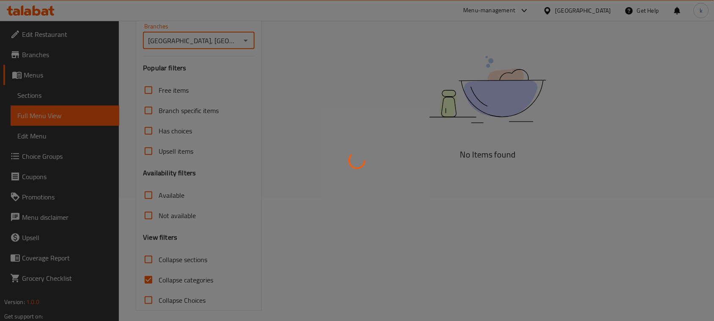
scroll to position [129, 0]
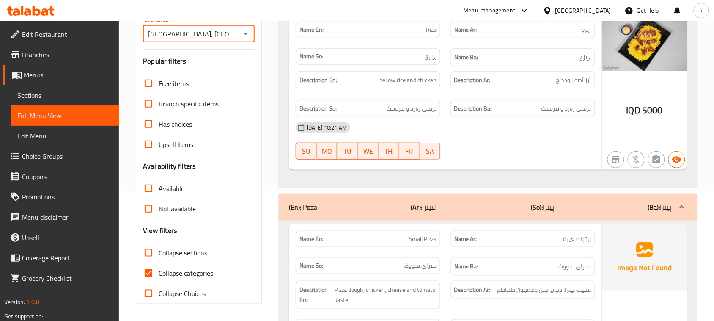
click at [147, 273] on input "Collapse categories" at bounding box center [148, 273] width 20 height 20
checkbox input "false"
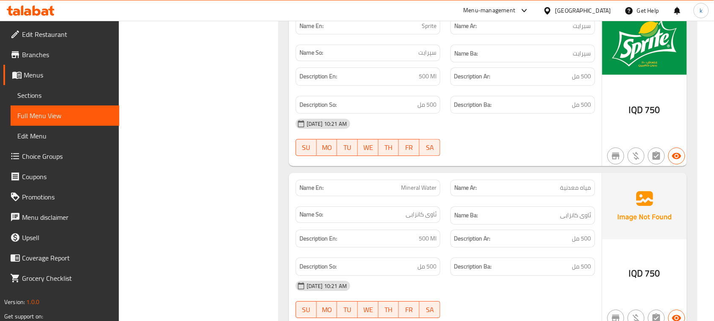
scroll to position [5388, 0]
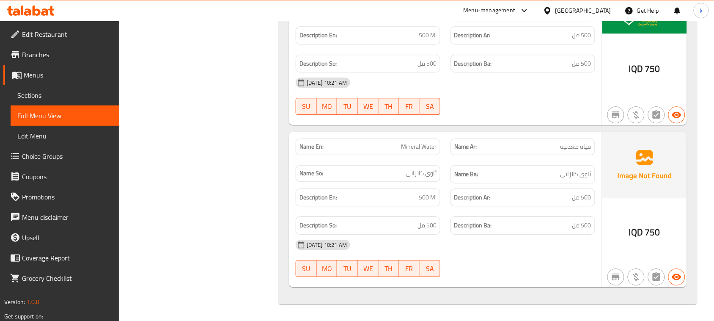
drag, startPoint x: 22, startPoint y: 73, endPoint x: 70, endPoint y: 79, distance: 48.2
click at [22, 72] on span at bounding box center [18, 75] width 12 height 10
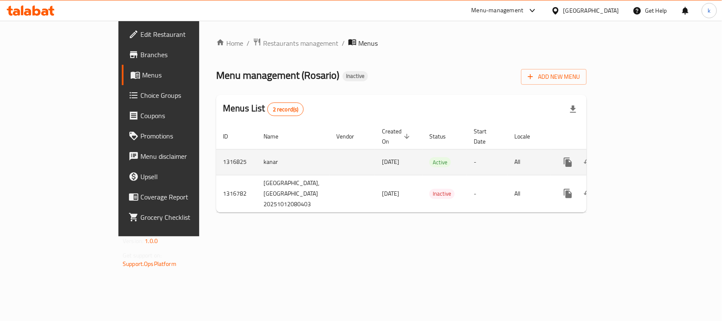
click at [634, 157] on icon "enhanced table" at bounding box center [629, 162] width 10 height 10
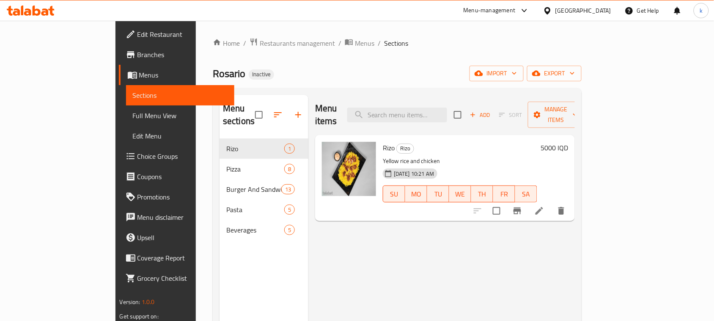
click at [137, 159] on span "Choice Groups" at bounding box center [182, 156] width 91 height 10
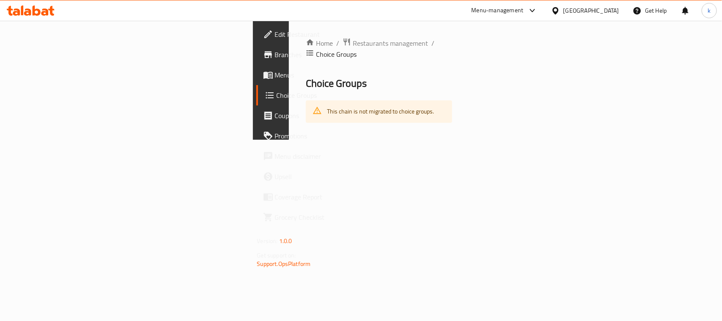
click at [275, 72] on span "Menus" at bounding box center [321, 75] width 92 height 10
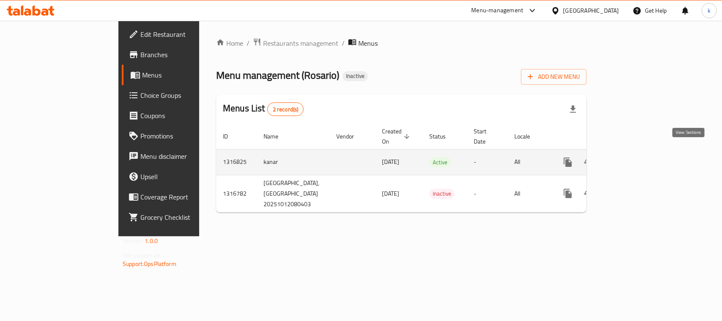
click at [634, 157] on icon "enhanced table" at bounding box center [629, 162] width 10 height 10
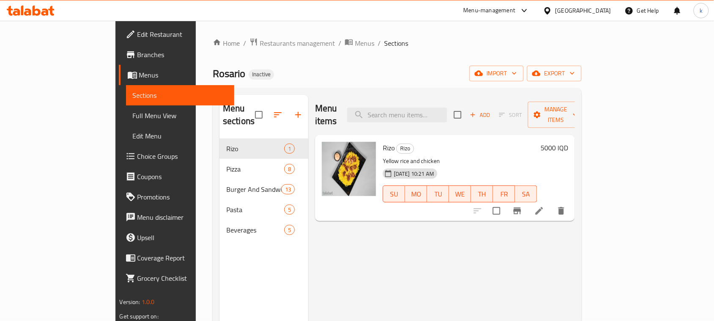
click at [137, 157] on span "Choice Groups" at bounding box center [182, 156] width 91 height 10
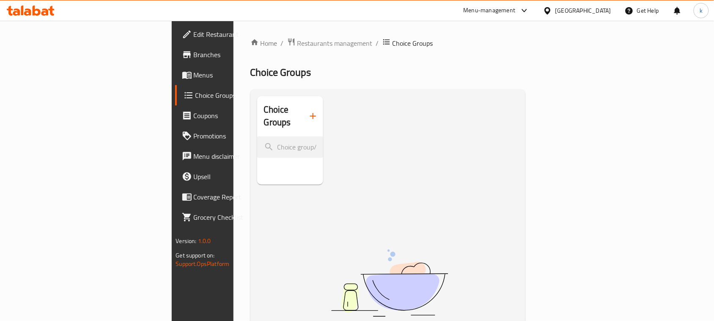
click at [308, 111] on icon "button" at bounding box center [313, 116] width 10 height 10
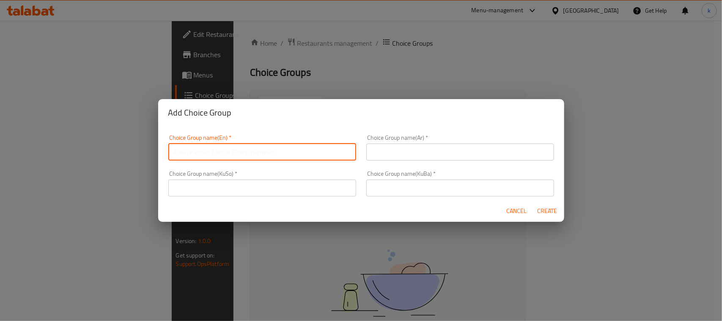
drag, startPoint x: 288, startPoint y: 151, endPoint x: 291, endPoint y: 160, distance: 9.6
click at [288, 150] on input "text" at bounding box center [262, 151] width 188 height 17
type input "Your Choice Of:"
click at [392, 159] on input "text" at bounding box center [460, 151] width 188 height 17
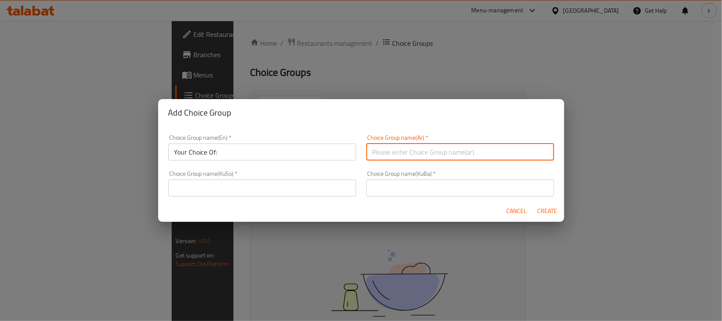
type input "إختيارك من:"
click at [411, 185] on input "text" at bounding box center [460, 187] width 188 height 17
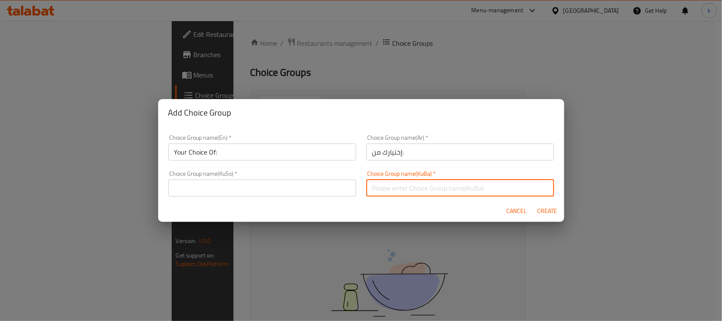
type input "هەڵبژاردنت لە:"
click at [291, 185] on input "text" at bounding box center [262, 187] width 188 height 17
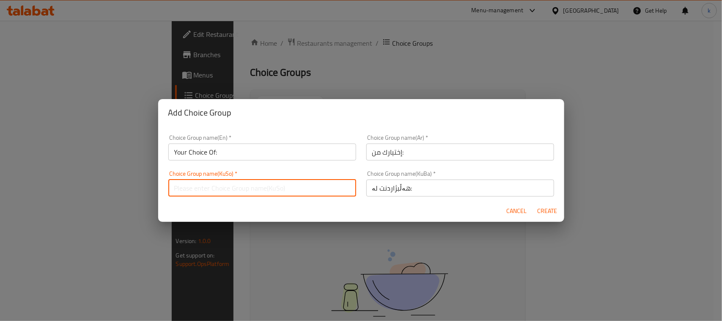
type input "هەڵبژاردنت لە:"
click at [546, 207] on span "Create" at bounding box center [547, 211] width 20 height 11
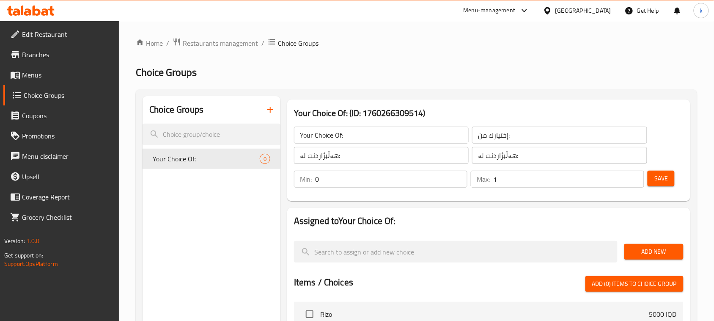
type input "1"
click at [635, 175] on input "1" at bounding box center [568, 178] width 151 height 17
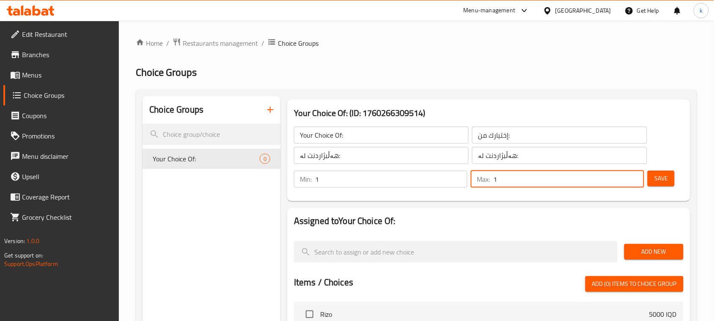
type input "1"
click at [458, 177] on input "1" at bounding box center [391, 178] width 152 height 17
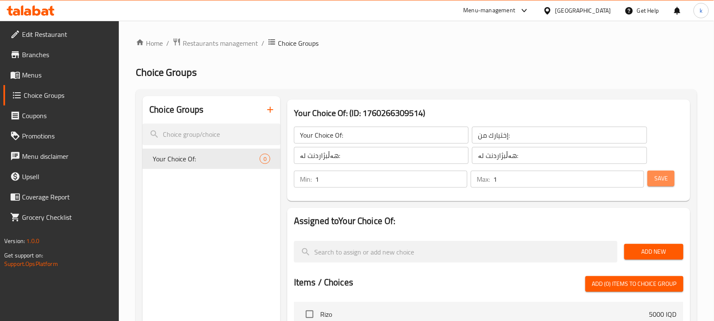
click at [663, 181] on span "Save" at bounding box center [661, 178] width 14 height 11
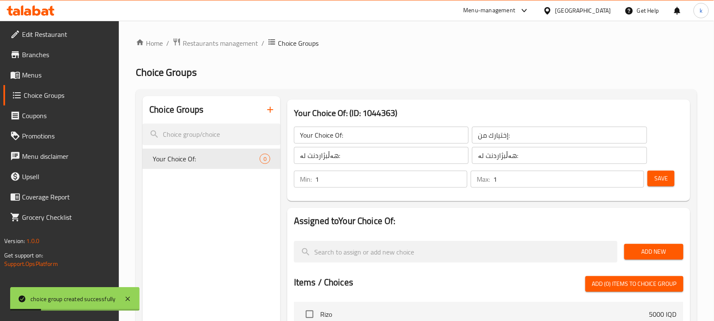
click at [661, 257] on button "Add New" at bounding box center [653, 252] width 59 height 16
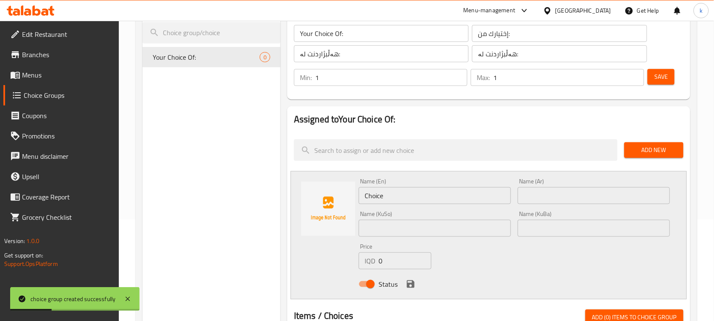
scroll to position [106, 0]
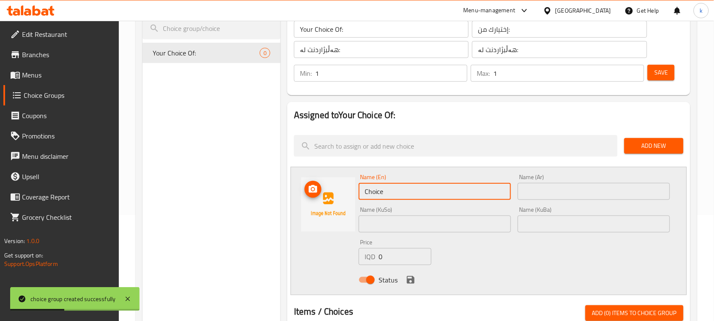
drag, startPoint x: 400, startPoint y: 191, endPoint x: 329, endPoint y: 195, distance: 71.2
click at [325, 196] on div "Name (En) Choice Name (En) Name (Ar) Name (Ar) Name (KuSo) Name (KuSo) Name (Ku…" at bounding box center [489, 231] width 396 height 128
type input "Small"
click at [571, 190] on input "text" at bounding box center [594, 191] width 152 height 17
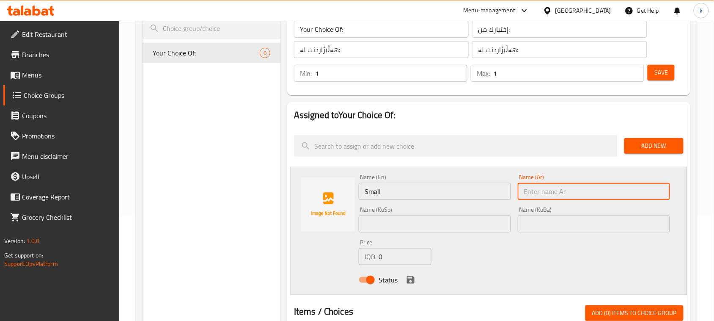
type input "صغير"
click at [564, 231] on input "text" at bounding box center [594, 223] width 152 height 17
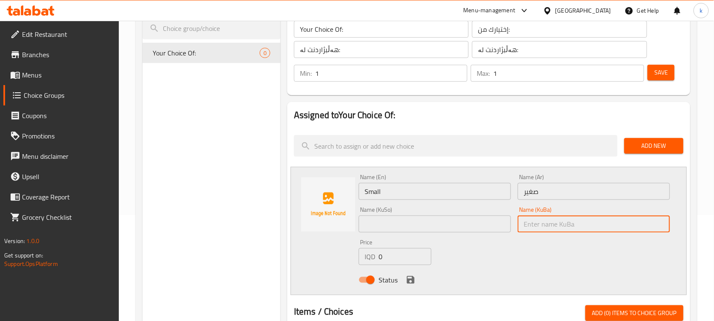
type input "بچووک"
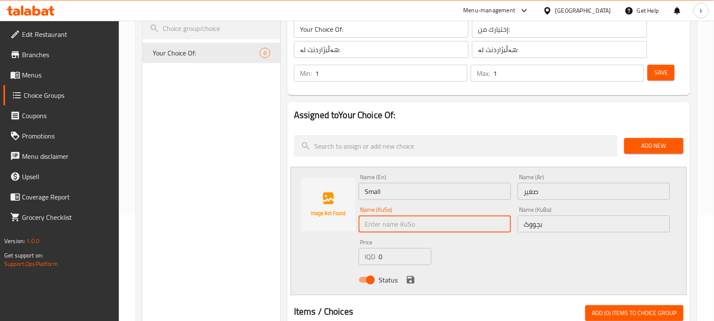
click at [456, 225] on input "text" at bounding box center [435, 223] width 152 height 17
type input "بچووک"
click at [37, 78] on span "Menus" at bounding box center [67, 75] width 91 height 10
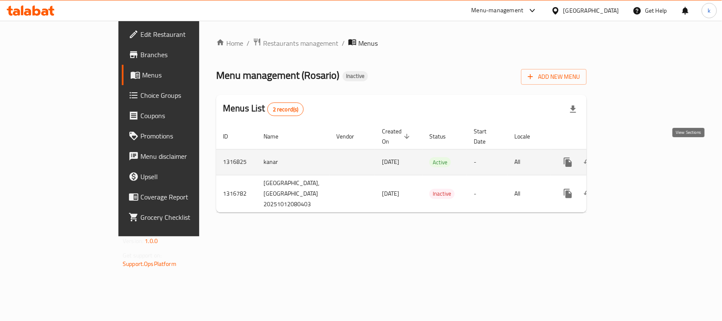
click at [639, 154] on link "enhanced table" at bounding box center [629, 162] width 20 height 20
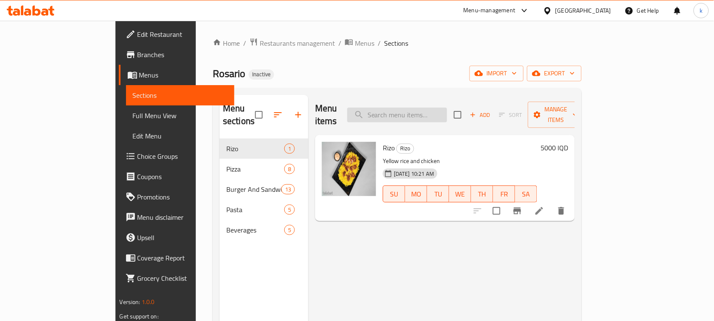
click at [422, 107] on input "search" at bounding box center [397, 114] width 100 height 15
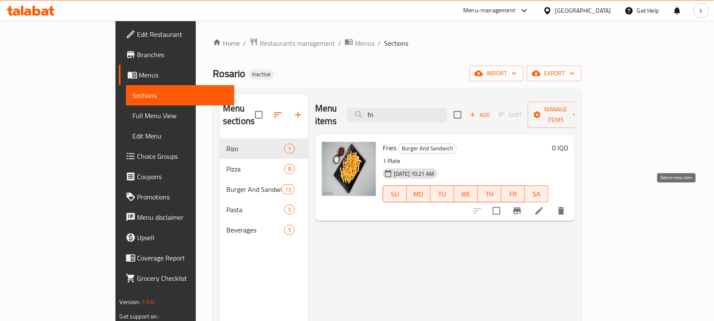
type input "fri"
click at [564, 207] on icon "delete" at bounding box center [561, 211] width 6 height 8
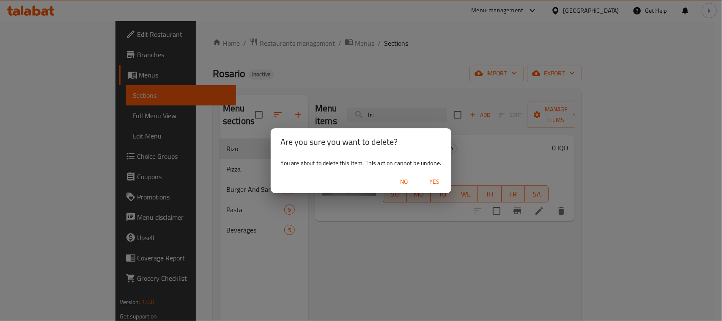
click at [437, 182] on span "Yes" at bounding box center [434, 181] width 20 height 11
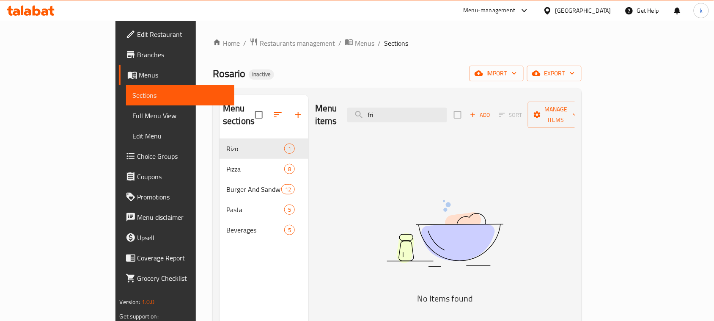
click at [133, 115] on span "Full Menu View" at bounding box center [180, 115] width 95 height 10
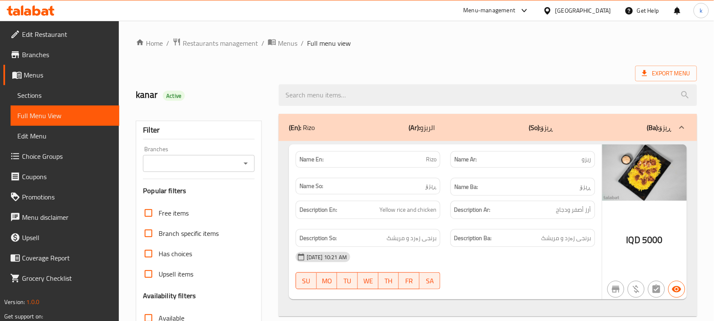
click at [244, 162] on icon "Open" at bounding box center [246, 163] width 10 height 10
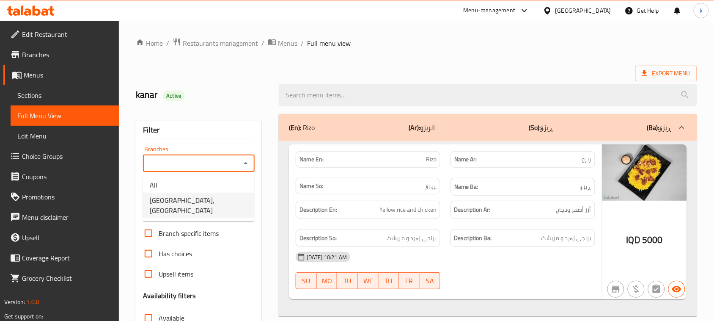
click at [191, 195] on span "Rosario, Ganjan City" at bounding box center [199, 205] width 98 height 20
type input "Rosario, Ganjan City"
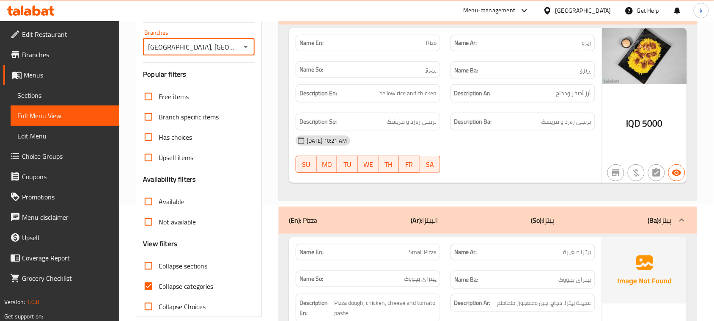
scroll to position [212, 0]
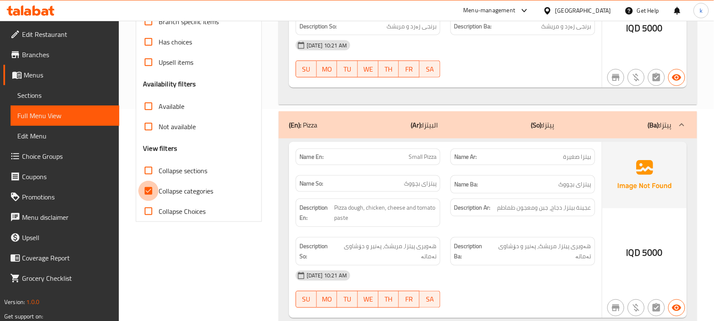
click at [149, 189] on input "Collapse categories" at bounding box center [148, 191] width 20 height 20
checkbox input "false"
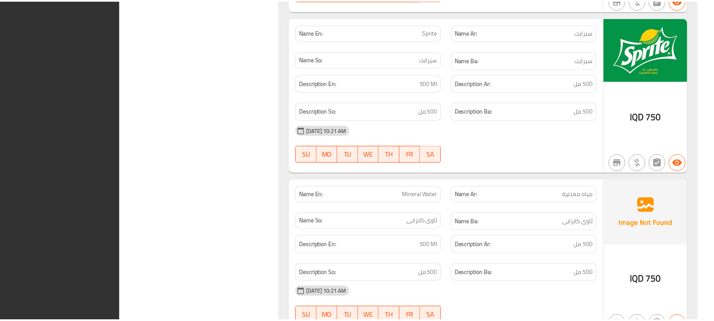
scroll to position [5225, 0]
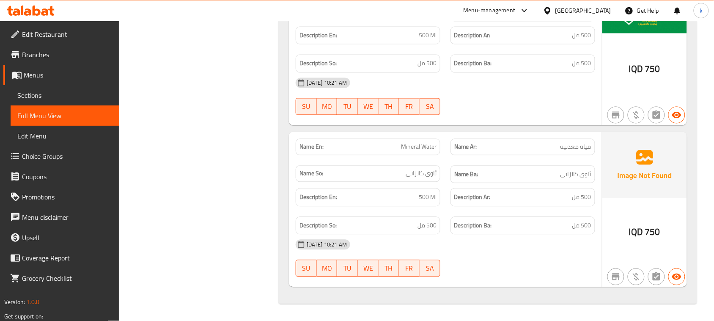
click at [31, 12] on icon at bounding box center [31, 10] width 48 height 10
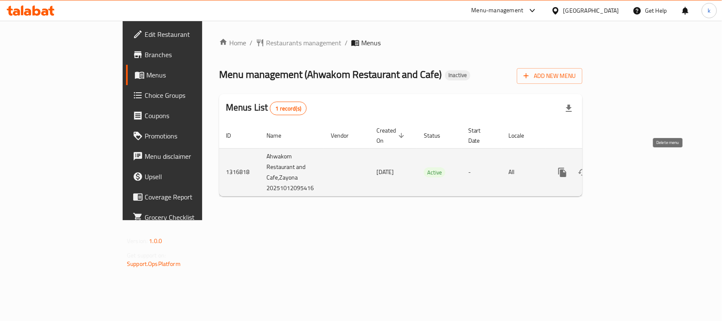
click at [606, 168] on icon "enhanced table" at bounding box center [603, 172] width 6 height 8
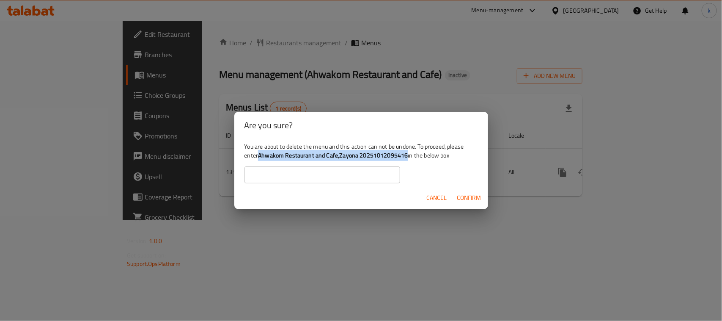
drag, startPoint x: 261, startPoint y: 155, endPoint x: 406, endPoint y: 159, distance: 145.6
click at [406, 159] on b "Ahwakom Restaurant and Cafe,Zayona 20251012095416" at bounding box center [333, 155] width 150 height 11
copy b "Ahwakom Restaurant and Cafe,Zayona 20251012095416"
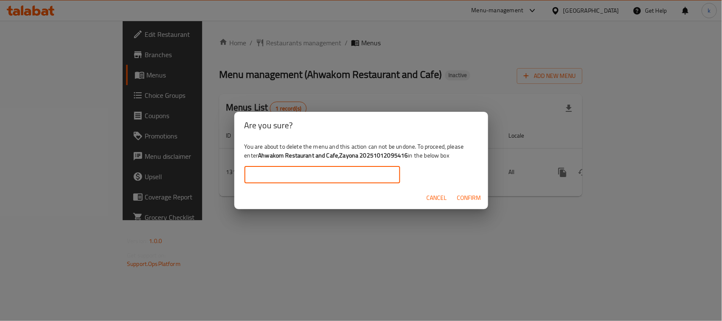
click at [264, 179] on input "text" at bounding box center [323, 174] width 156 height 17
paste input "Ahwakom Restaurant and Cafe,Zayona 20251012095416"
type input "Ahwakom Restaurant and Cafe,Zayona 20251012095416"
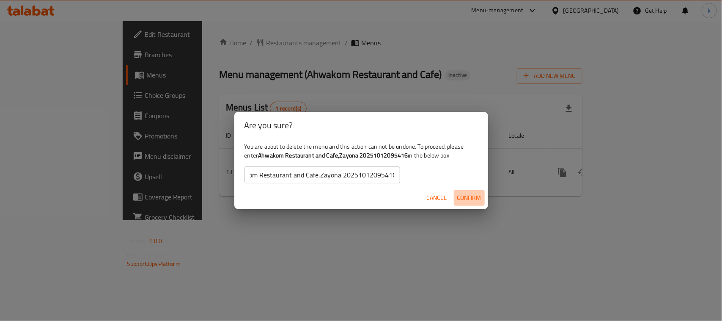
click at [467, 195] on span "Confirm" at bounding box center [469, 197] width 24 height 11
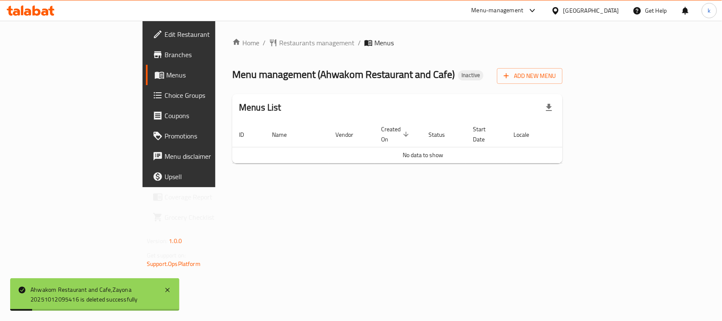
drag, startPoint x: 314, startPoint y: 221, endPoint x: 722, endPoint y: 49, distance: 442.3
click at [320, 187] on div "Home / Restaurants management / Menus Menu management ( Ahwakom Restaurant and …" at bounding box center [397, 104] width 364 height 166
click at [556, 75] on span "Add New Menu" at bounding box center [530, 76] width 52 height 11
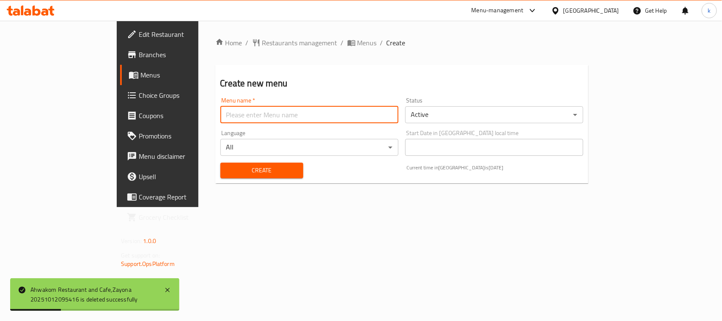
drag, startPoint x: 195, startPoint y: 112, endPoint x: 195, endPoint y: 117, distance: 4.7
click at [220, 112] on input "text" at bounding box center [309, 114] width 178 height 17
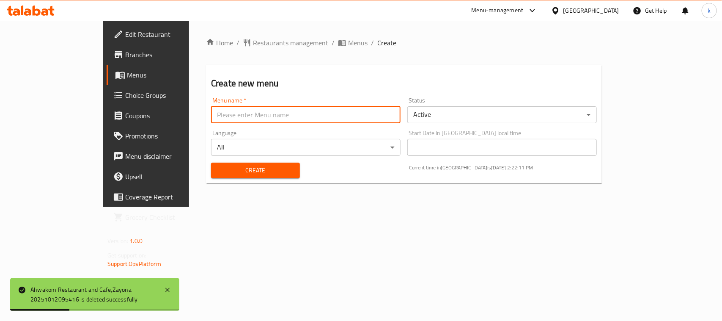
type input "Menu"
click at [218, 173] on span "Create" at bounding box center [255, 170] width 75 height 11
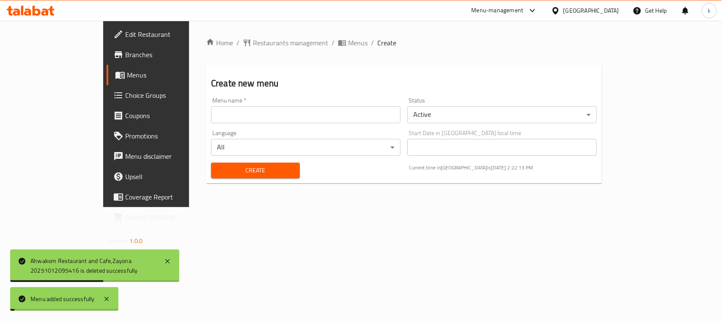
click at [127, 77] on span "Menus" at bounding box center [172, 75] width 90 height 10
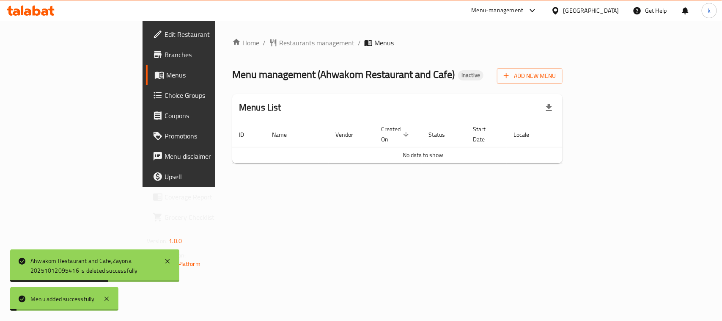
click at [166, 77] on span "Menus" at bounding box center [211, 75] width 90 height 10
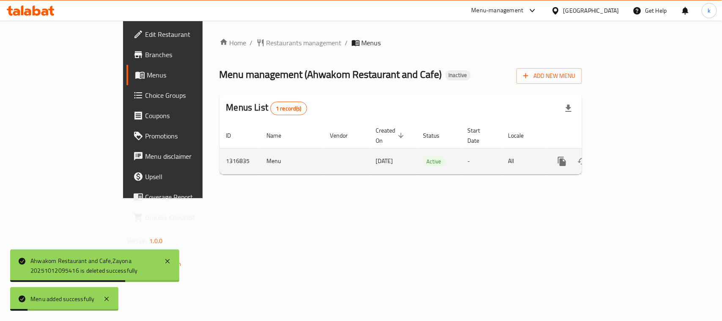
click at [628, 156] on icon "enhanced table" at bounding box center [623, 161] width 10 height 10
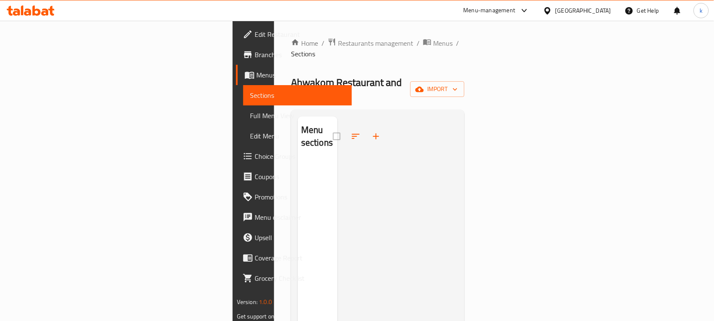
click at [256, 75] on span "Menus" at bounding box center [300, 75] width 89 height 10
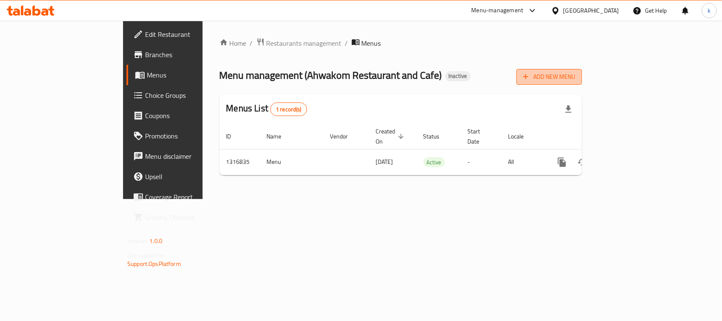
click at [575, 77] on span "Add New Menu" at bounding box center [549, 76] width 52 height 11
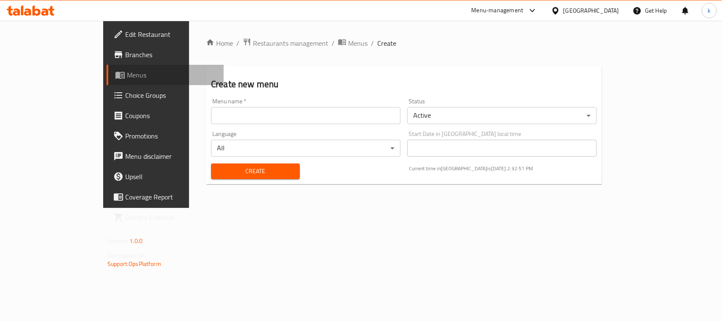
click at [127, 74] on span "Menus" at bounding box center [172, 75] width 90 height 10
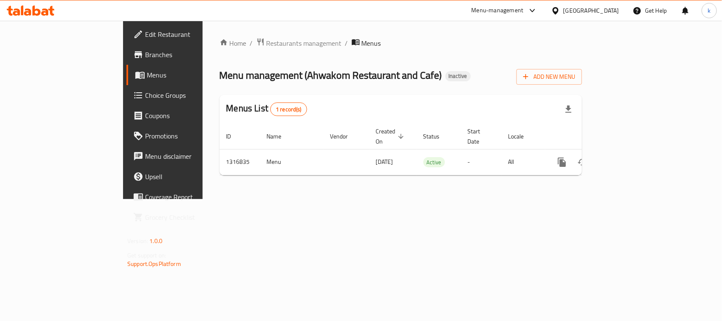
drag, startPoint x: 457, startPoint y: 231, endPoint x: 0, endPoint y: 34, distance: 498.0
click at [447, 199] on div "Home / Restaurants management / Menus Menu management ( Ahwakom Restaurant and …" at bounding box center [401, 110] width 396 height 178
click at [598, 199] on div "Home / Restaurants management / Menus Menu management ( Ahwakom Restaurant and …" at bounding box center [401, 110] width 396 height 178
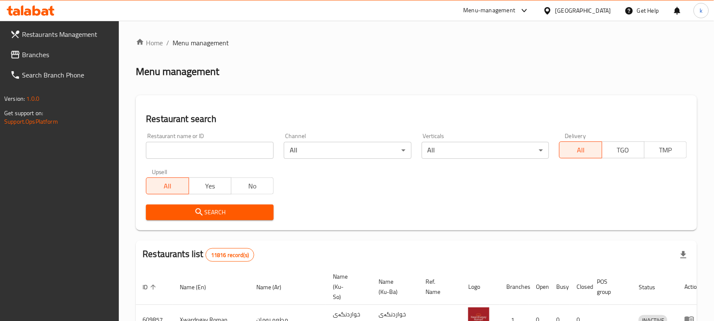
click at [25, 56] on span "Branches" at bounding box center [67, 54] width 91 height 10
